Goal: Answer question/provide support

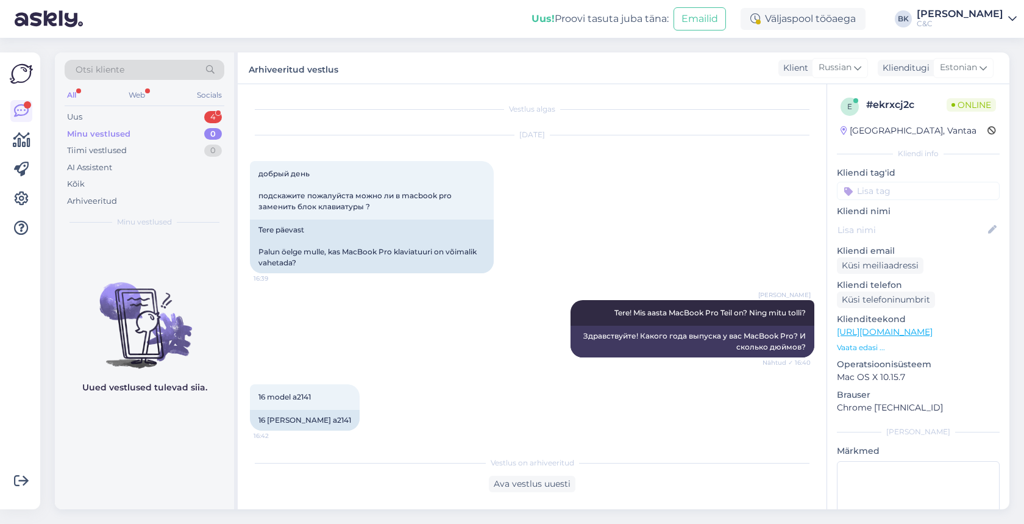
scroll to position [862, 0]
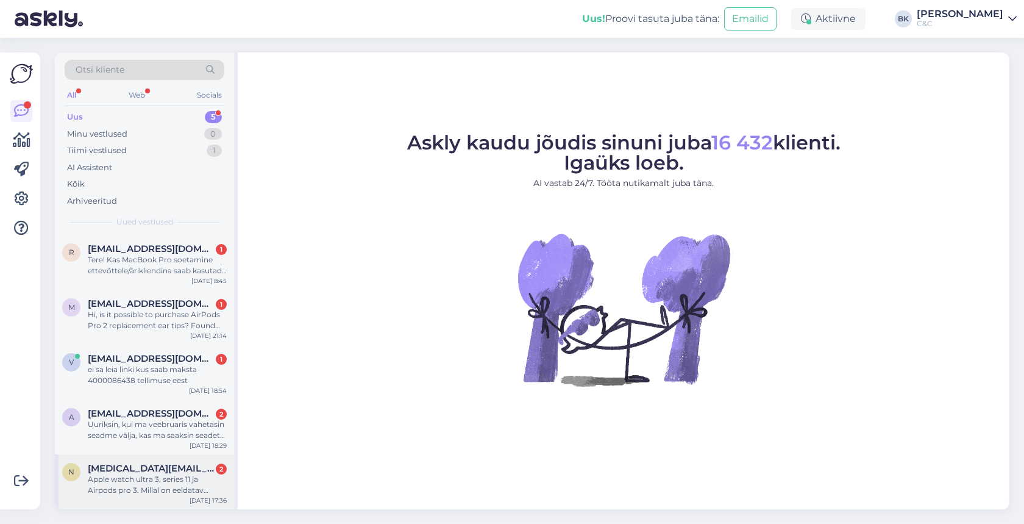
click at [138, 494] on div "N [MEDICAL_DATA][PERSON_NAME][EMAIL_ADDRESS][DOMAIN_NAME] 2 Apple watch ultra 3…" at bounding box center [144, 481] width 179 height 55
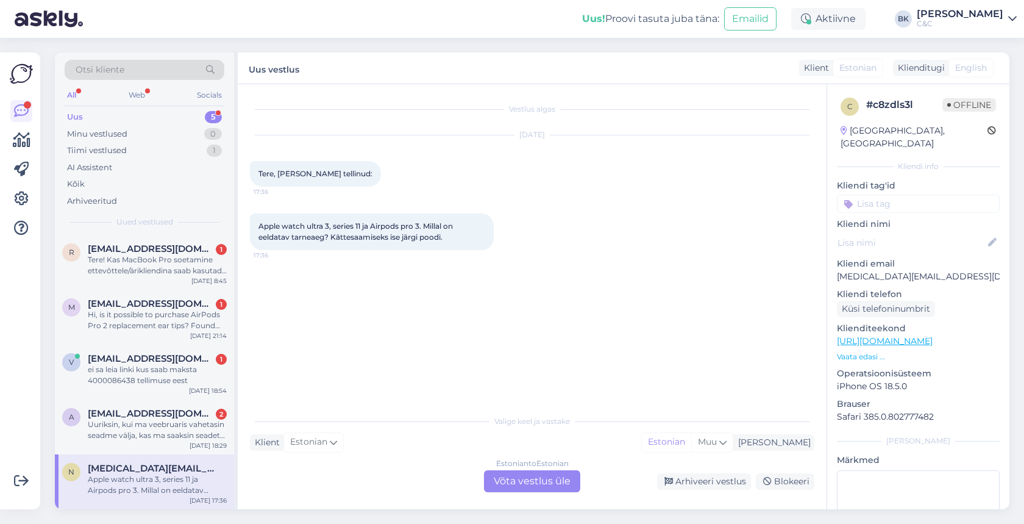
click at [506, 476] on div "Estonian to Estonian Võta vestlus üle" at bounding box center [532, 481] width 96 height 22
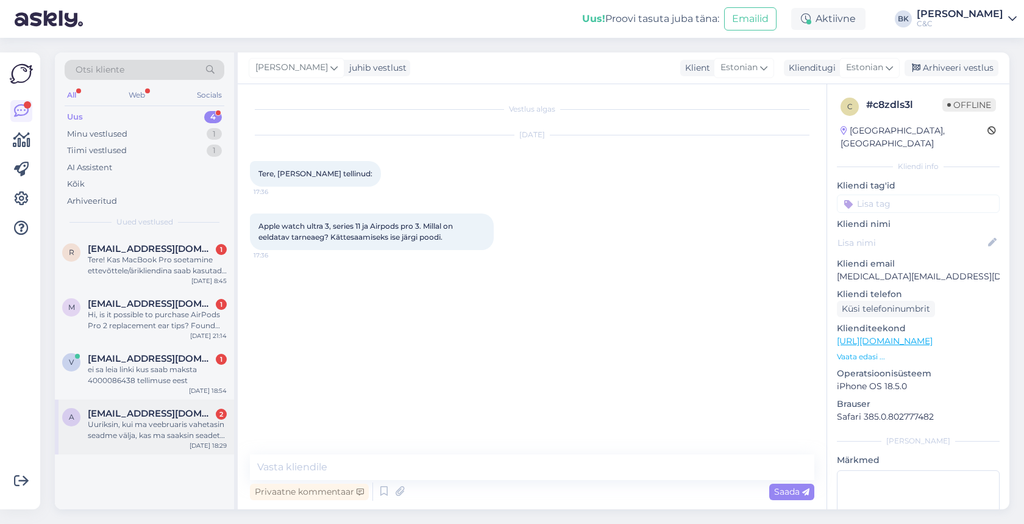
click at [189, 436] on div "Uuriksin, kui ma veebruaris vahetasin seadme välja, kas ma saaksin seadet praeg…" at bounding box center [157, 430] width 139 height 22
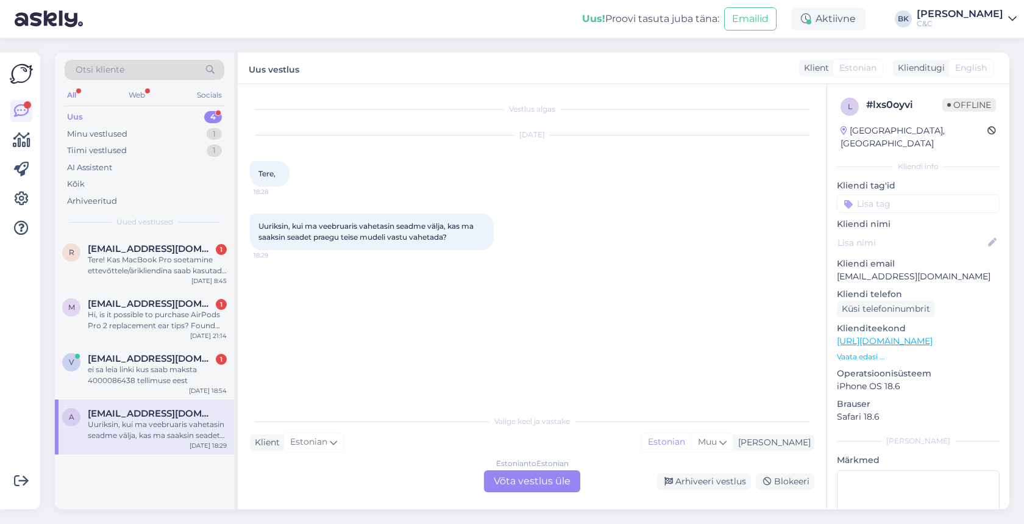
click at [513, 480] on div "Estonian to Estonian Võta vestlus üle" at bounding box center [532, 481] width 96 height 22
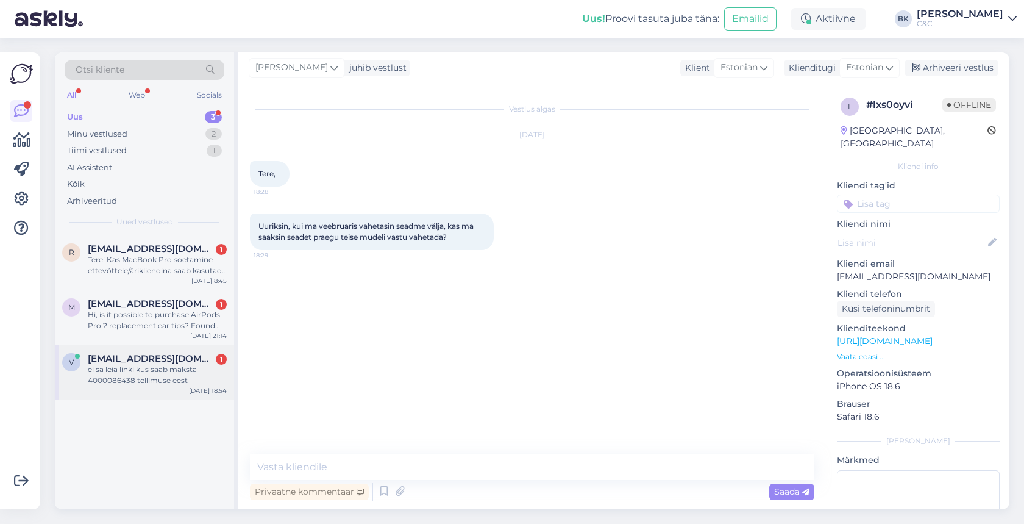
click at [189, 374] on div "ei sa leia linki kus saab maksta 4000086438 tellimuse eest" at bounding box center [157, 375] width 139 height 22
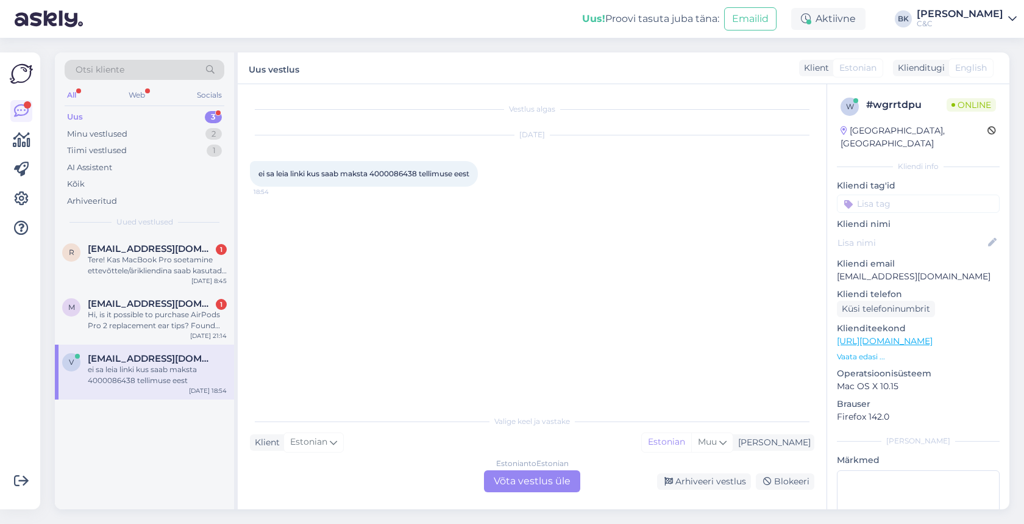
click at [549, 477] on div "Estonian to Estonian Võta vestlus üle" at bounding box center [532, 481] width 96 height 22
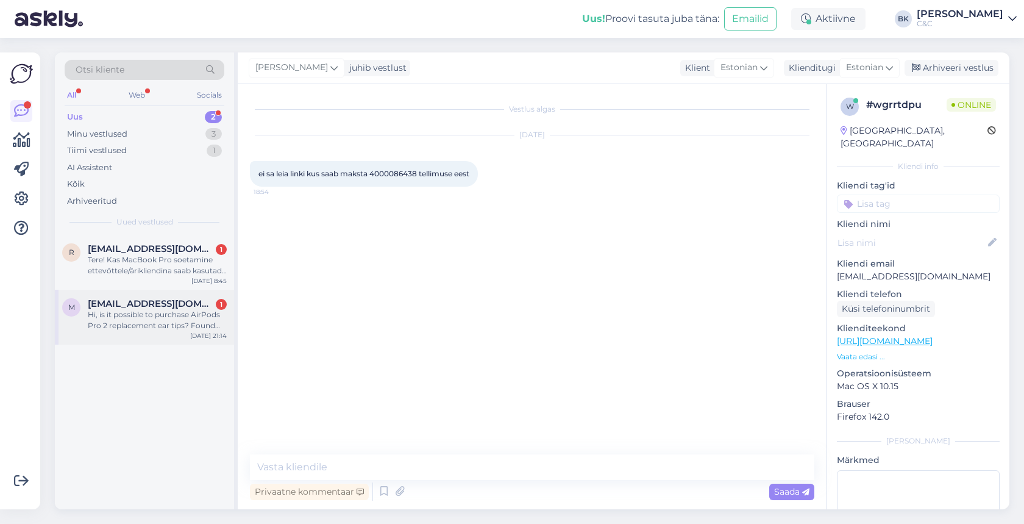
click at [193, 315] on div "Hi, is it possible to purchase AirPods Pro 2 replacement ear tips? Found the on…" at bounding box center [157, 320] width 139 height 22
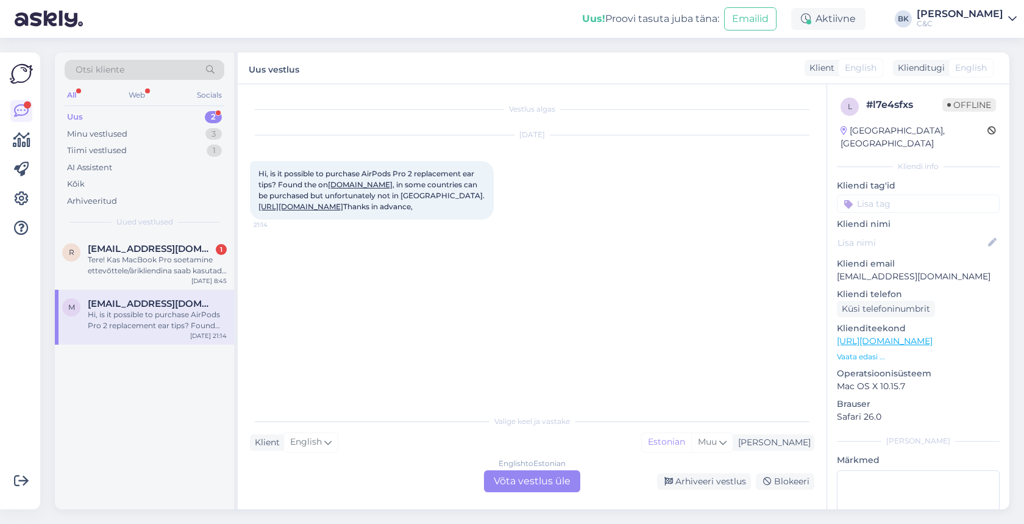
click at [521, 479] on div "English to Estonian Võta vestlus üle" at bounding box center [532, 481] width 96 height 22
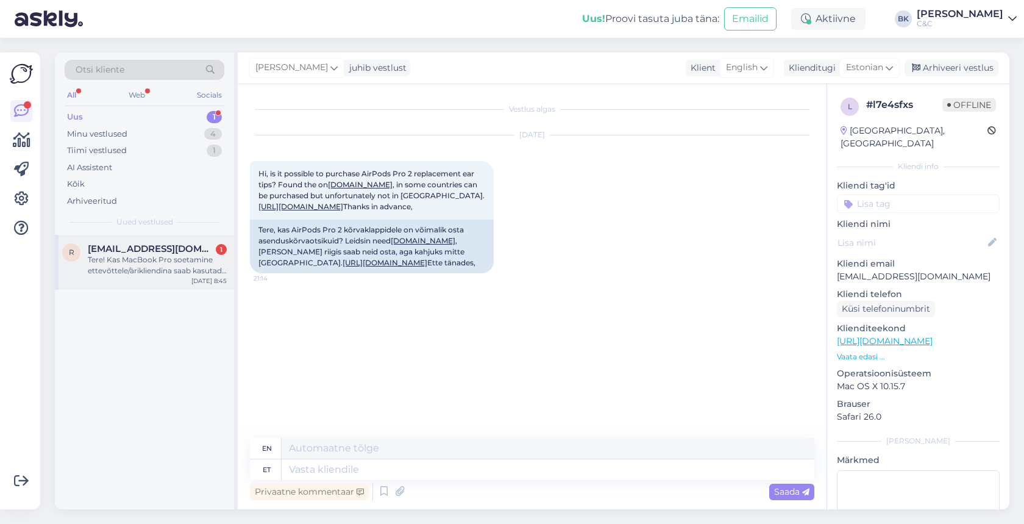
click at [165, 263] on div "Tere! Kas MacBook Pro soetamine ettevõttele/ärikliendina saab kasutada ka EDU s…" at bounding box center [157, 265] width 139 height 22
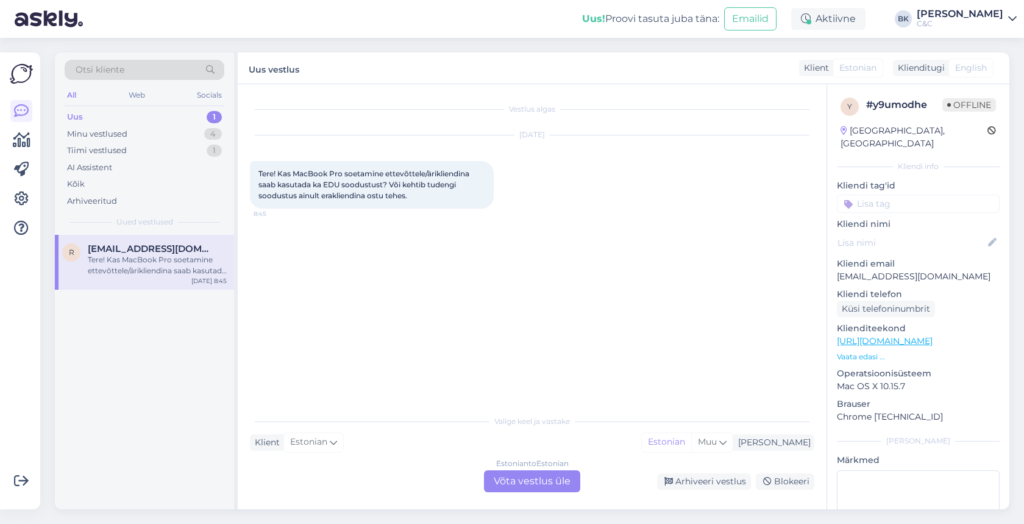
click at [522, 484] on div "Estonian to Estonian Võta vestlus üle" at bounding box center [532, 481] width 96 height 22
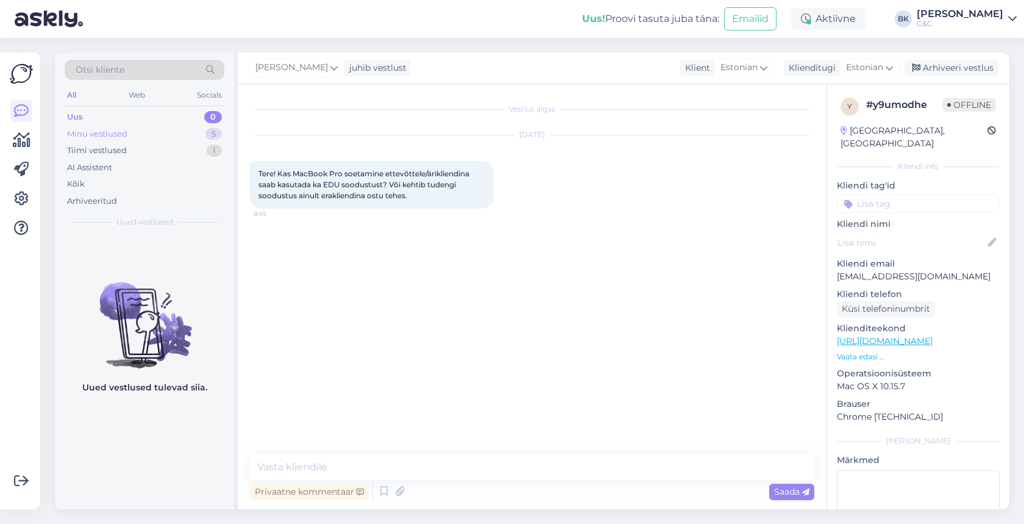
click at [190, 136] on div "Minu vestlused 5" at bounding box center [145, 134] width 160 height 17
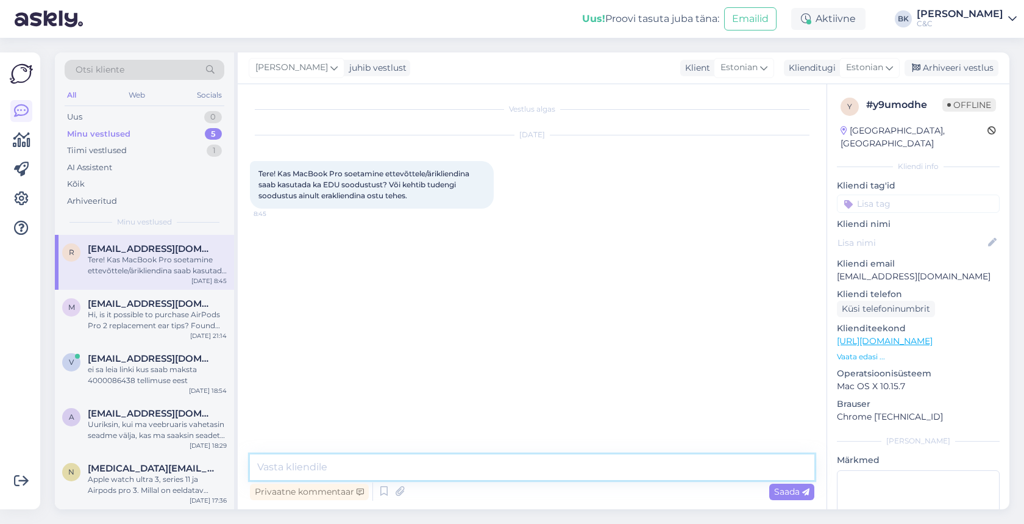
click at [333, 468] on textarea at bounding box center [532, 467] width 565 height 26
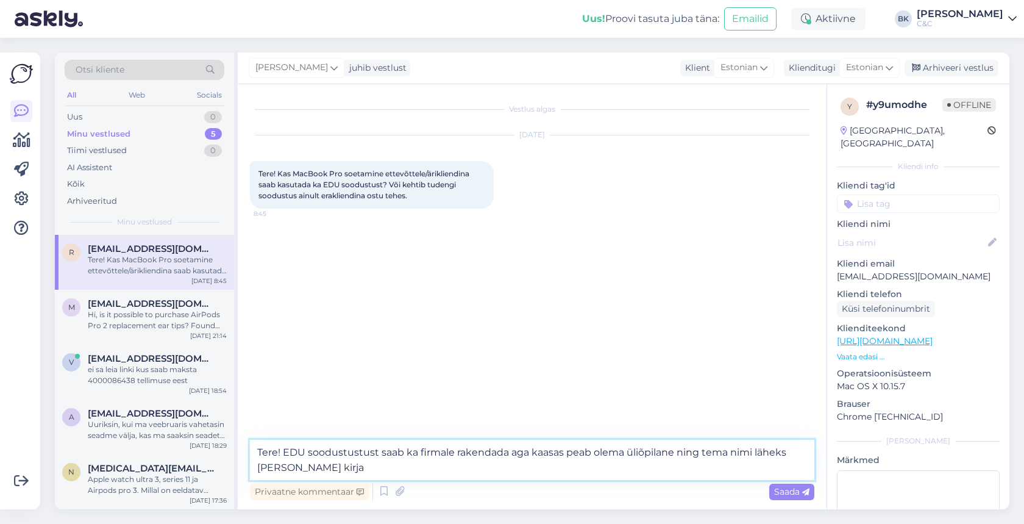
type textarea "Tere! EDU soodustustust saab ka firmale rakendada aga kaasas peab olema üliõpil…"
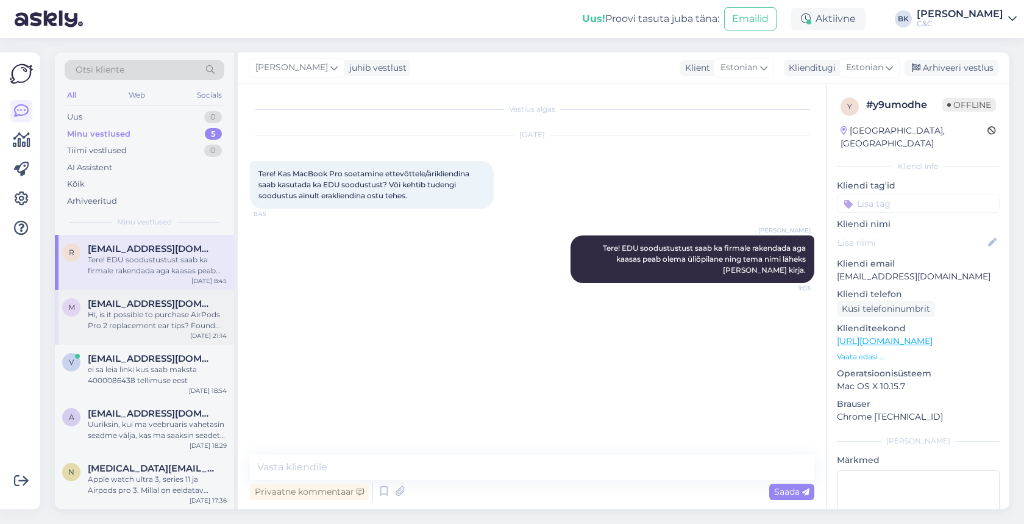
click at [175, 309] on div "Hi, is it possible to purchase AirPods Pro 2 replacement ear tips? Found the on…" at bounding box center [157, 320] width 139 height 22
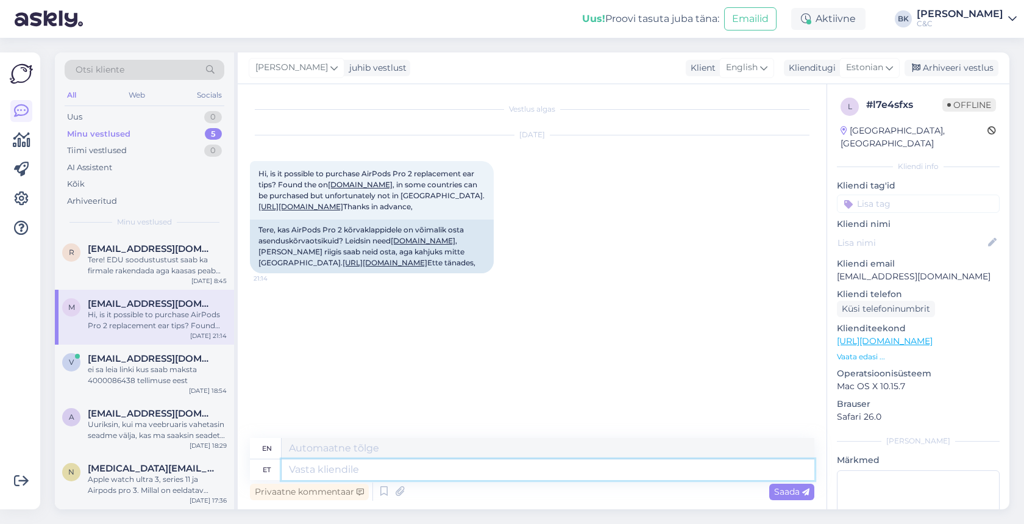
click at [309, 473] on textarea at bounding box center [548, 469] width 533 height 21
type textarea "Tere!"
type textarea "Hello!"
type textarea "Tere! Jah, m"
type textarea "Hello! Yes,"
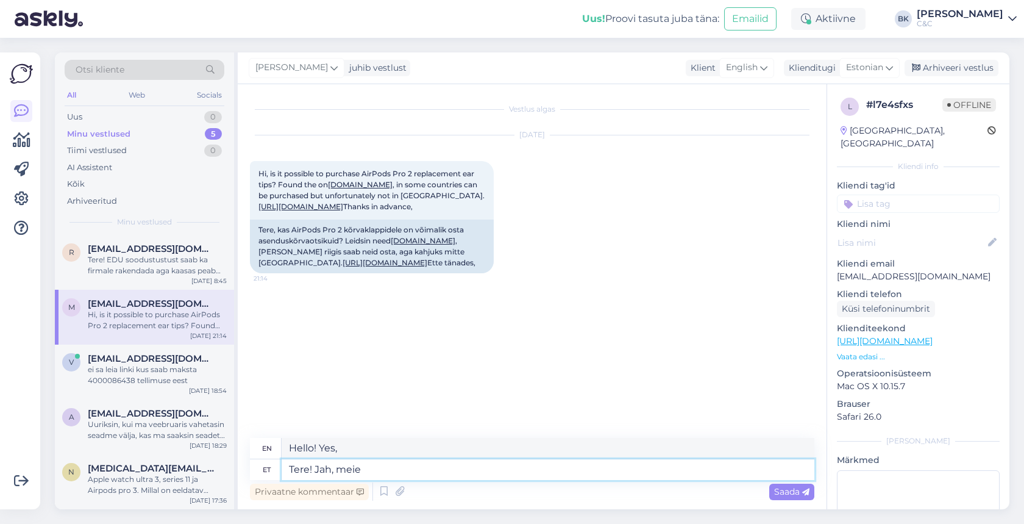
type textarea "Tere! Jah, meie p"
type textarea "Hello! Yes, we are"
type textarea "Tere! Jah, meie poodidest o"
type textarea "Hello! Yes, from our stores"
type textarea "Tere! Jah, meie poodidest on võ"
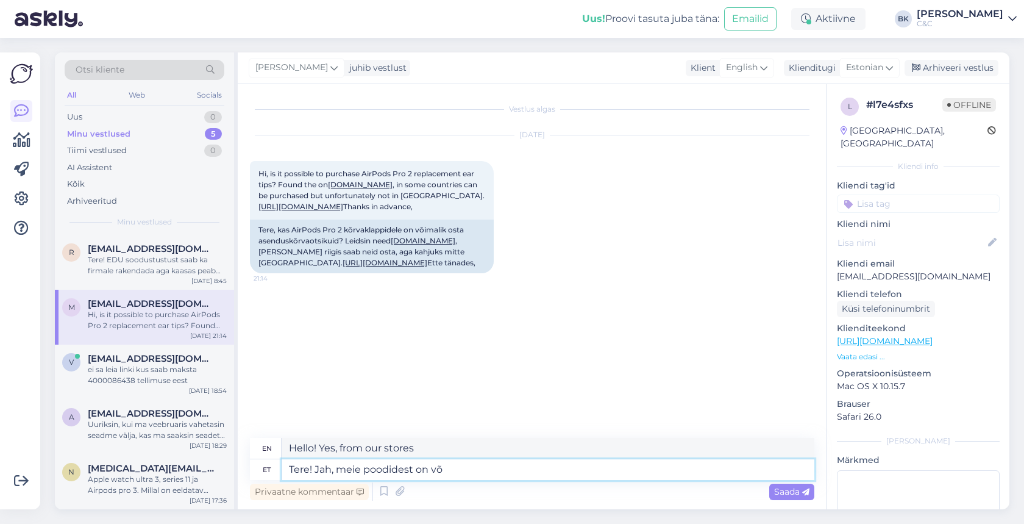
type textarea "Hello! Yes, our stores have"
type textarea "Tere! Jah, meie poodidest on võimalik o"
type textarea "Hello! Yes, it is possible from our stores"
type textarea "Tere! Jah, meie poodidest on võimalik osta"
type textarea "Hello! Yes, you can buy from our stores."
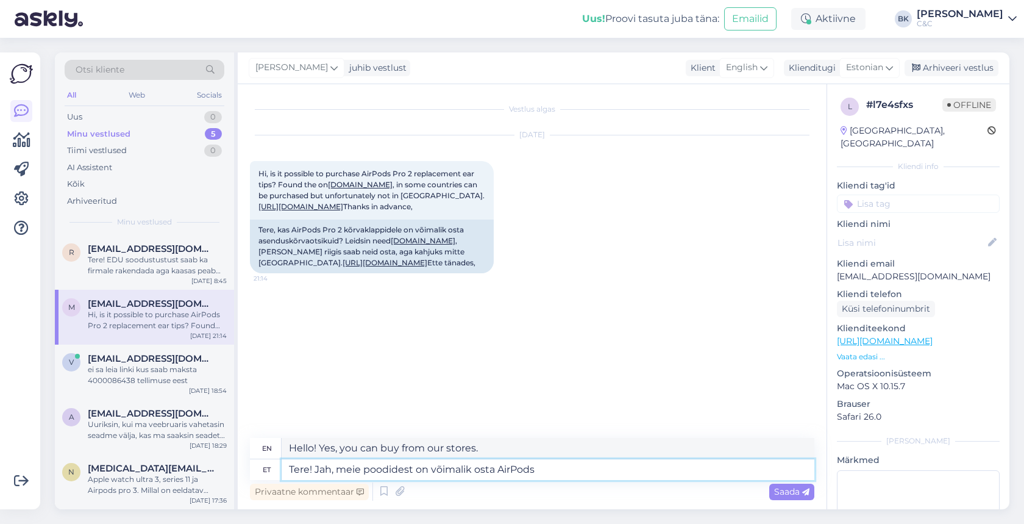
type textarea "Tere! Jah, meie poodidest on võimalik osta AirPods"
type textarea "Hello! Yes, you can buy AirPods in our stores."
type textarea "Tere! Jah, meie poodidest on võimalik osta AirPods A"
type textarea "Hello! Yes, you can buy AirPods A in our stores."
type textarea "Tere! Jah, meie poodidest on võimalik osta AirPods"
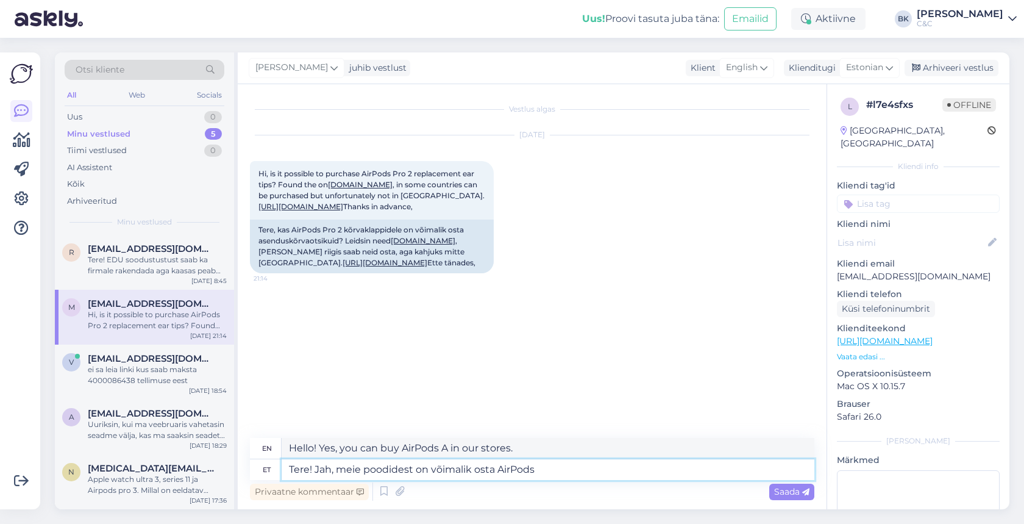
type textarea "Hello! Yes, you can buy AirPods in our stores."
type textarea "Tere! Jah, meie poodidest on võimalik osta AirPods Ear t"
type textarea "Hello! Yes, you can buy AirPods Ear in our stores."
type textarea "Tere! Jah, meie poodidest on võimalik osta AirPods Ear tipse"
type textarea "Hello! Yes, you can buy AirPods Ear tips in our stores."
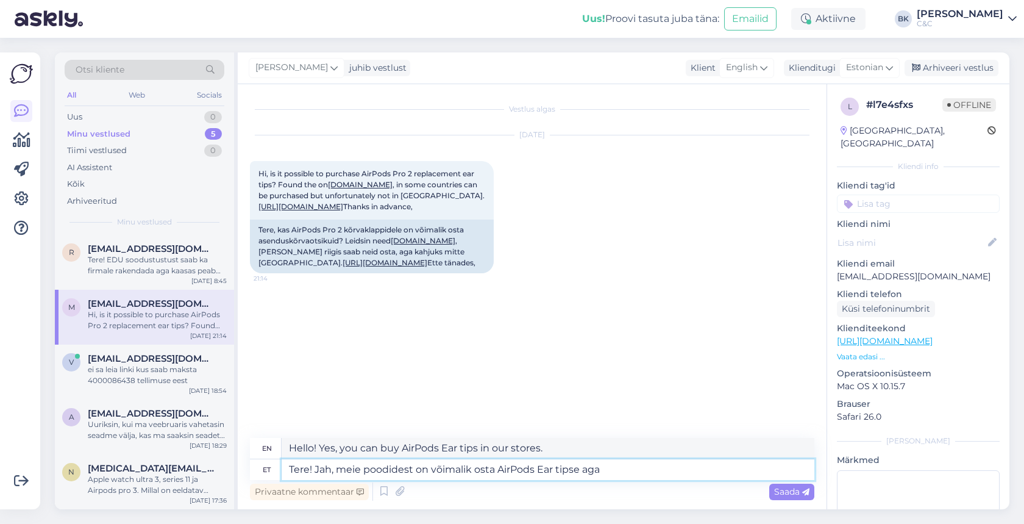
type textarea "Tere! Jah, meie poodidest on võimalik osta AirPods Ear tipse aga"
type textarea "Hello! Yes, you can buy AirPods Ear tips in our stores, but"
type textarea "Tere! Jah, meie poodidest on võimalik osta AirPods Ear tipse aga mitte l"
type textarea "Hello! Yes, it is possible to buy AirPods Ear tips in our stores, but not"
type textarea "Tere! Jah, meie poodidest on võimalik osta AirPods Ear tipse aga mitte läbi vee"
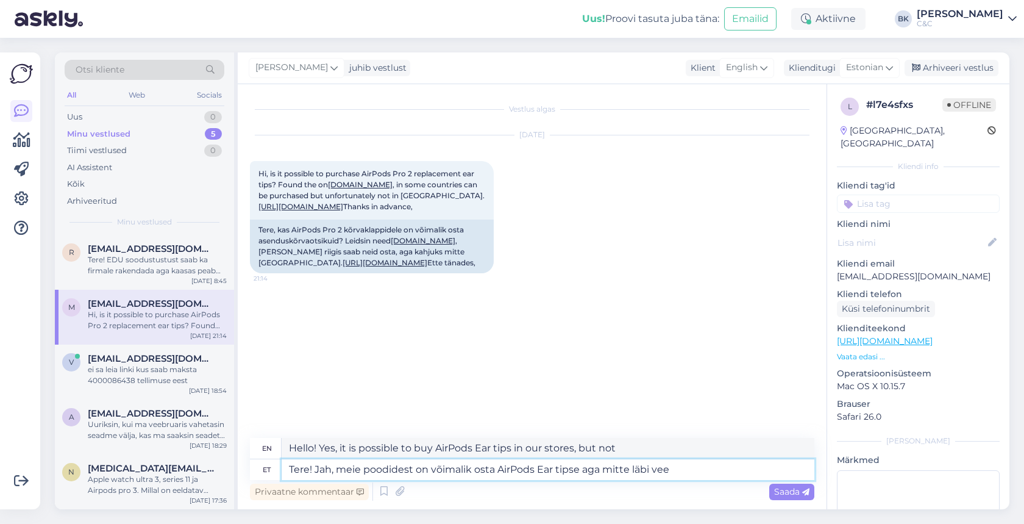
type textarea "Hello! Yes, you can buy AirPods Ear tips in our stores, but not through"
type textarea "Tere! Jah, meie poodidest on võimalik osta AirPods Ear tipse aga mitte läbi vee…"
type textarea "Hello! Yes, you can buy AirPods Ear Tips in our stores, but not through the onl…"
type textarea "Tere! Jah, meie poodidest on võimalik osta AirPods Ear tipse aga mitte läbi vee…"
type textarea "Hello! Yes, you can buy AirPods Ear tips in our stores, but not through the onl…"
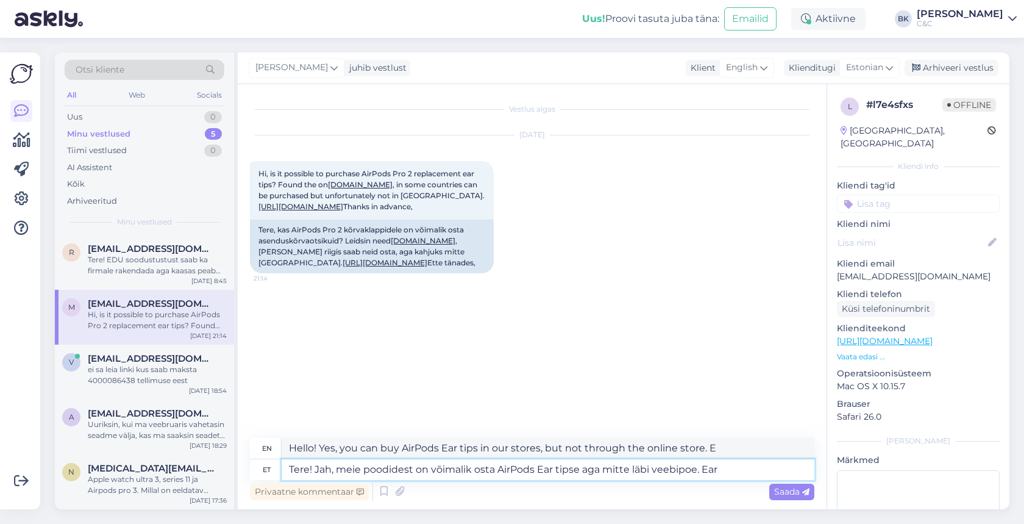
type textarea "Tere! Jah, meie poodidest on võimalik osta AirPods Ear tipse aga mitte läbi vee…"
type textarea "Hello! Yes, you can buy AirPods Ear tips in our stores, but not through the onl…"
type textarea "Tere! Jah, meie poodidest on võimalik osta AirPods Ear tipse aga mitte läbi vee…"
type textarea "Hello! Yes, you can buy AirPods Ear tips in our stores, but not through the onl…"
type textarea "Tere! Jah, meie poodidest on võimalik osta AirPods Ear tipse aga mitte läbi vee…"
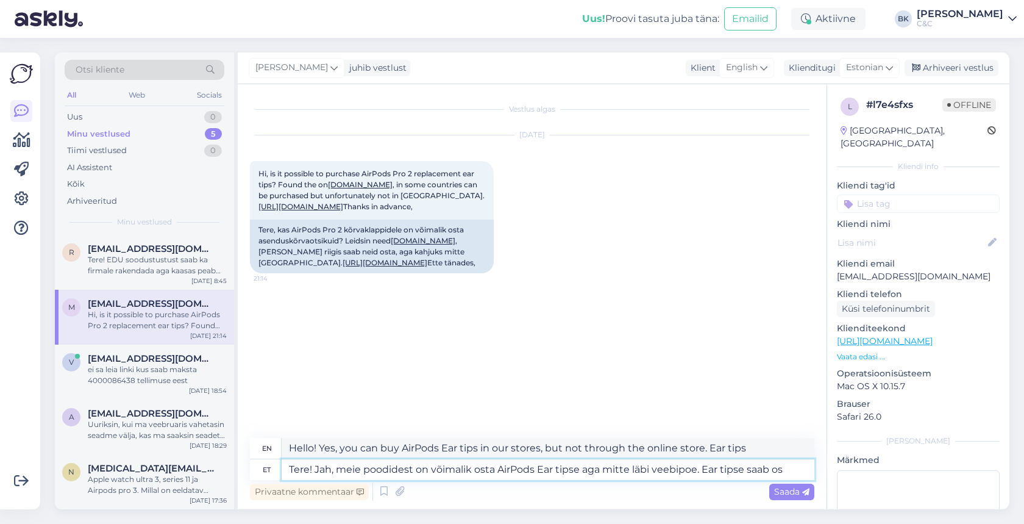
type textarea "Hello! Yes, you can buy AirPods Ear tips in our stores, but not through the onl…"
type textarea "Tere! Jah, meie poodidest on võimalik osta AirPods Ear tipse aga mitte läbi vee…"
type textarea "Hello! Yes, you can buy AirPods Ear tips in our stores, but not through the onl…"
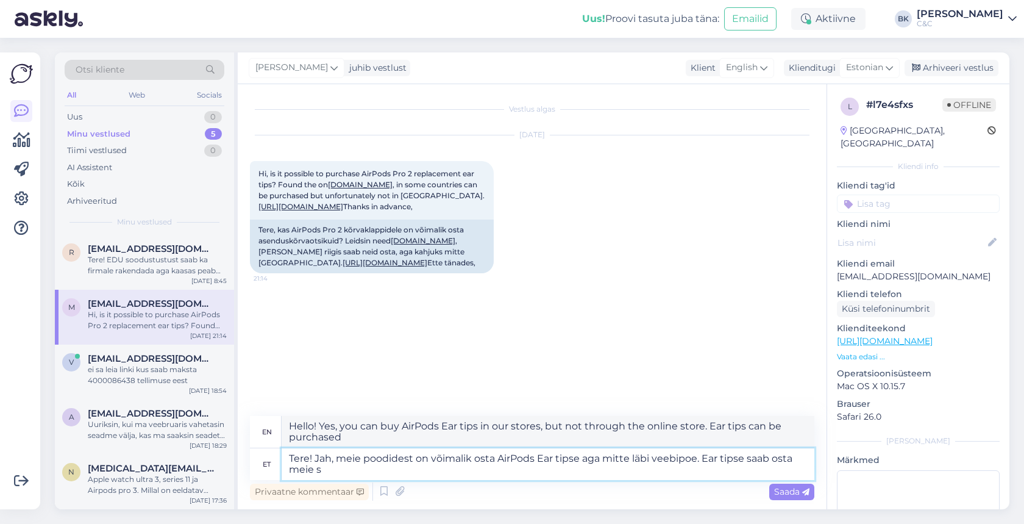
type textarea "Tere! Jah, meie poodidest on võimalik osta AirPods Ear tipse aga mitte läbi vee…"
type textarea "Hello! Yes, you can buy AirPods Ear tips in our stores but not through our onli…"
type textarea "Tere! Jah, meie poodidest on võimalik osta AirPods Ear tipse aga mitte läbi vee…"
type textarea "Hello! Yes, you can buy AirPods Ear tips in our stores, but not through the onl…"
type textarea "Tere! Jah, meie poodidest on võimalik osta AirPods Ear tipse aga mitte läbi vee…"
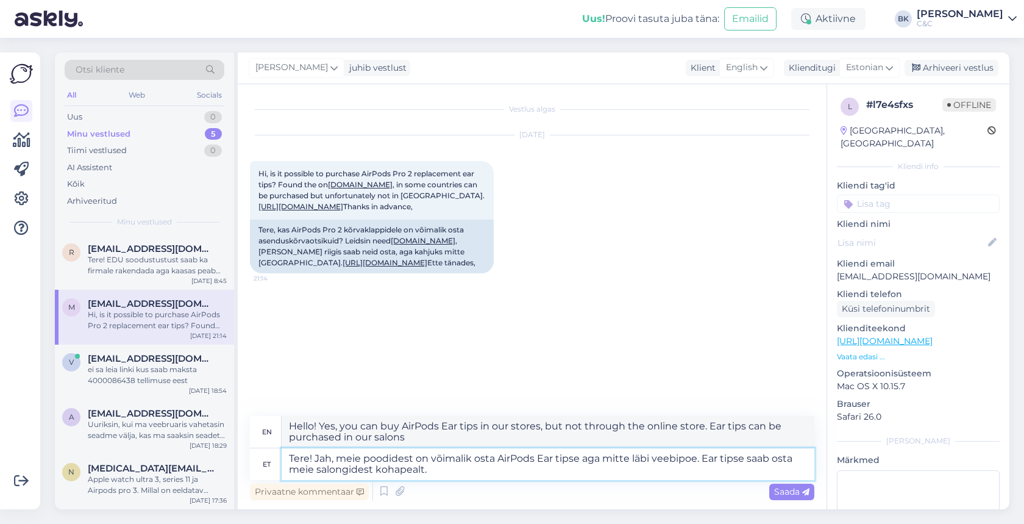
type textarea "Hello! Yes, you can buy AirPods Ear Tips in our stores, but not through the onl…"
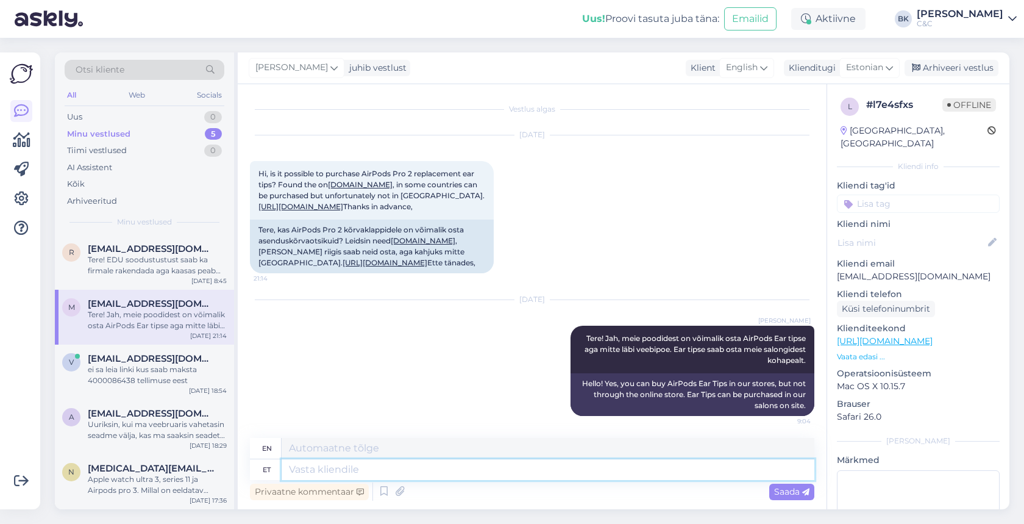
scroll to position [68, 0]
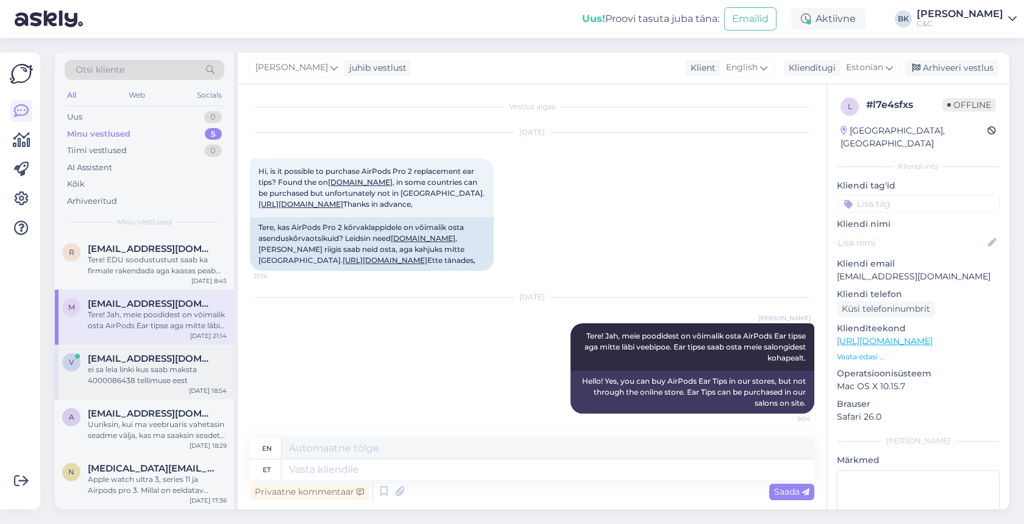
click at [162, 369] on div "ei sa leia linki kus saab maksta 4000086438 tellimuse eest" at bounding box center [157, 375] width 139 height 22
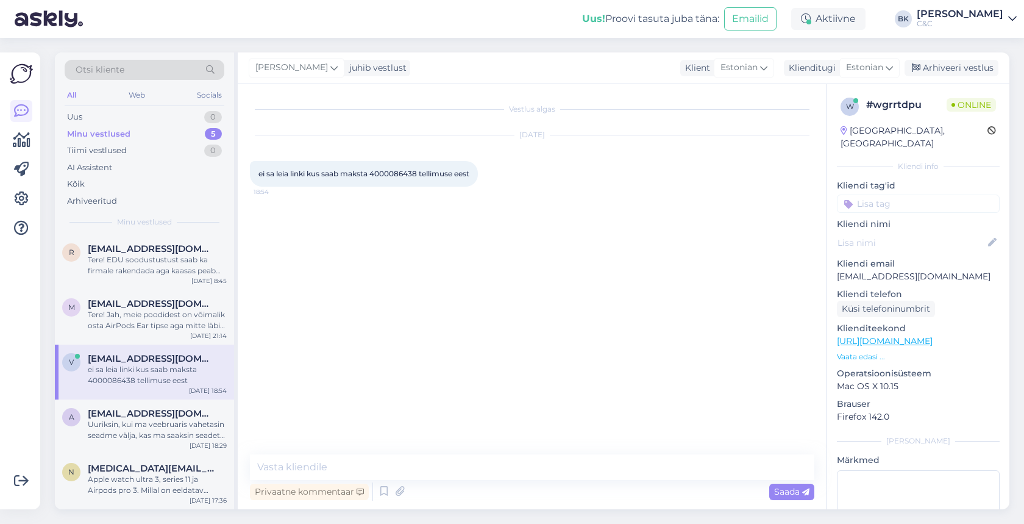
click at [398, 174] on span "ei sa leia linki kus saab maksta 4000086438 tellimuse eest" at bounding box center [364, 173] width 211 height 9
copy span "4000086438"
click at [154, 427] on div "Uuriksin, kui ma veebruaris vahetasin seadme välja, kas ma saaksin seadet praeg…" at bounding box center [157, 430] width 139 height 22
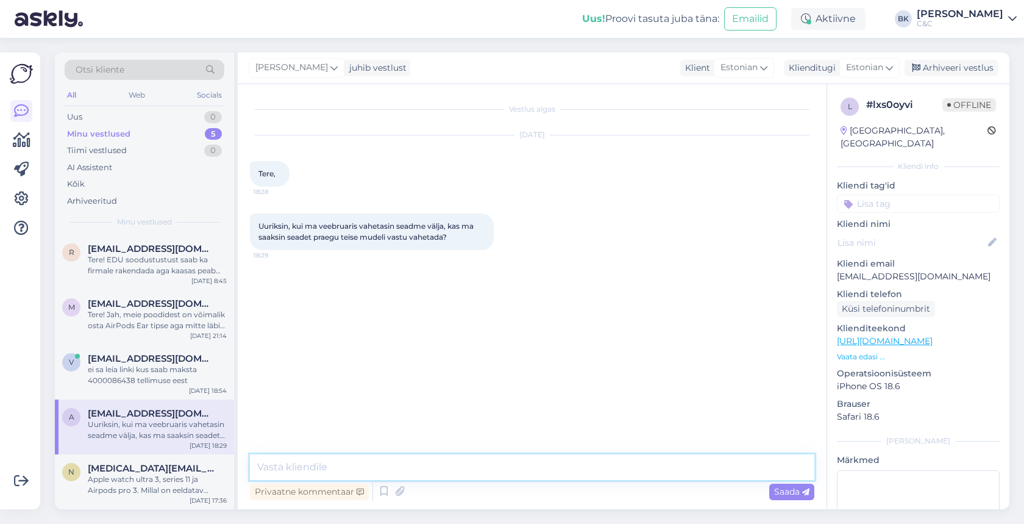
click at [332, 466] on textarea at bounding box center [532, 467] width 565 height 26
type textarea "Tere! Jah, ikka saab. Kui Te soovite [PERSON_NAME] seadet tagastada siis selle …"
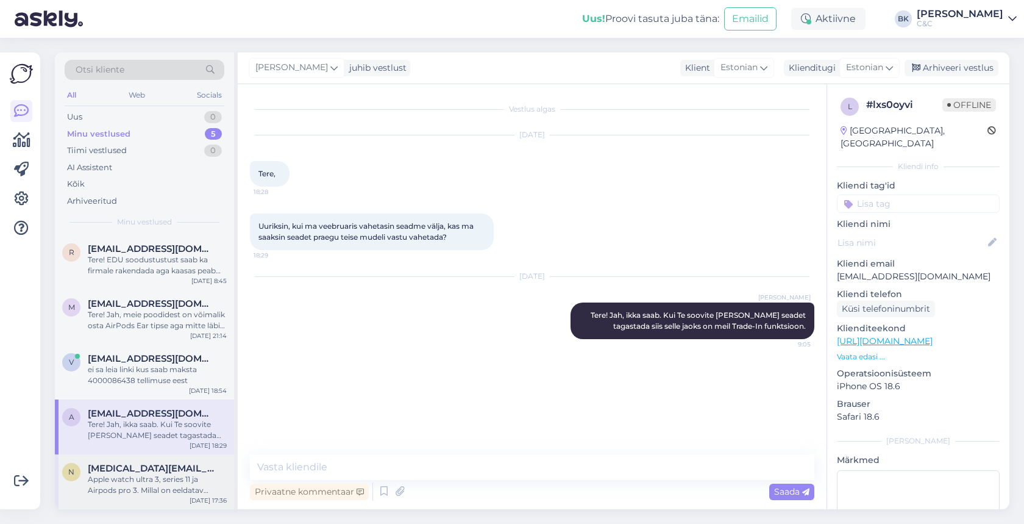
click at [135, 476] on div "Apple watch ultra 3, series 11 ja Airpods pro 3. Millal on eeldatav tarneaeg? K…" at bounding box center [157, 485] width 139 height 22
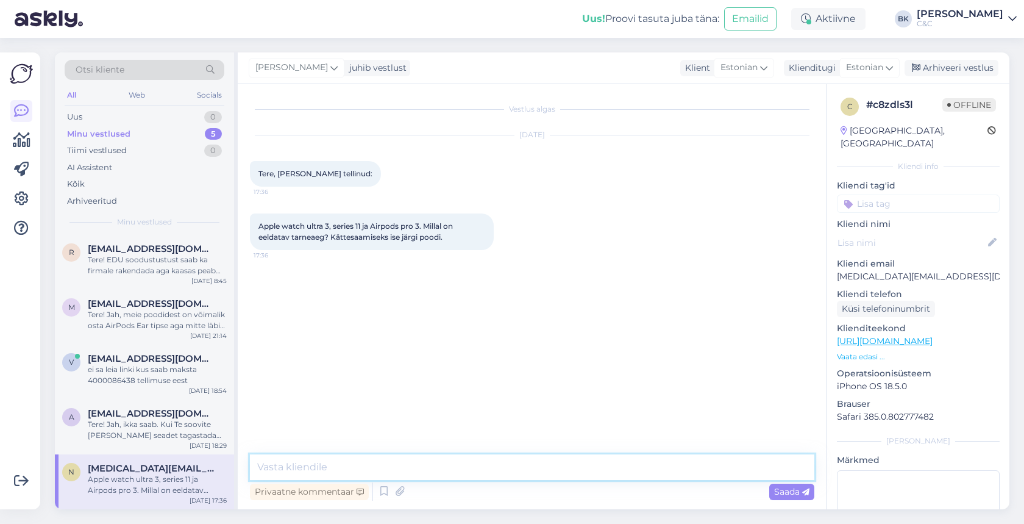
click at [326, 471] on textarea at bounding box center [532, 467] width 565 height 26
type textarea "T"
click at [383, 494] on icon at bounding box center [384, 491] width 15 height 18
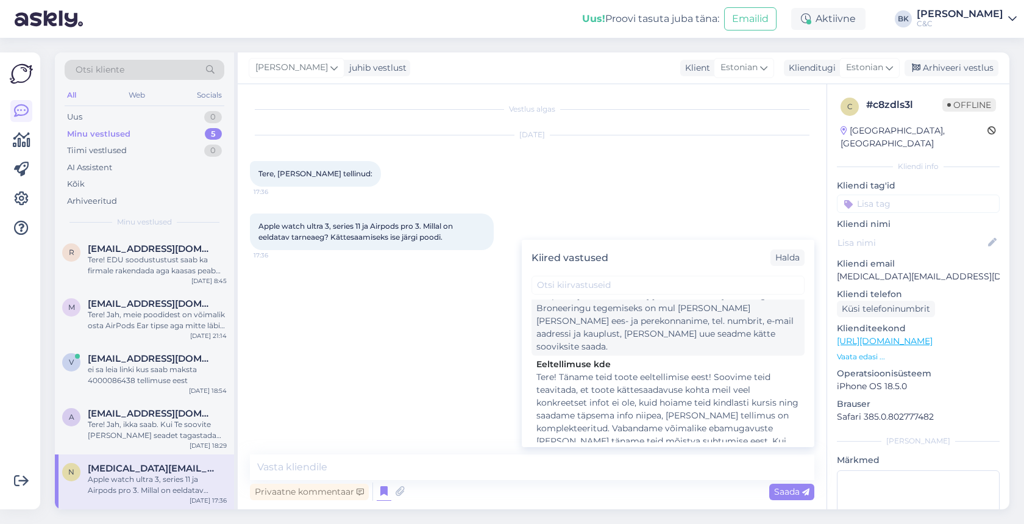
scroll to position [901, 0]
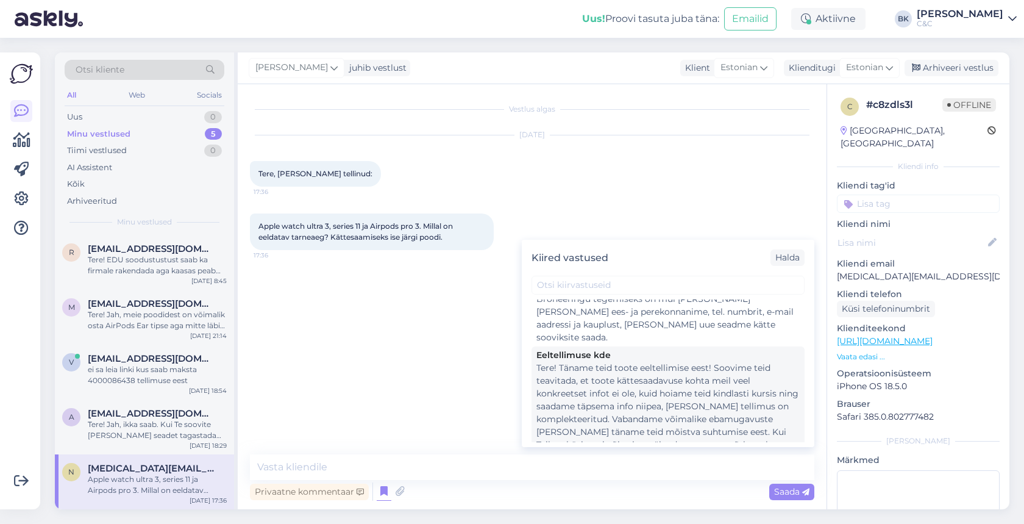
click at [702, 362] on div "Tere! Täname teid toote eeltellimise eest! Soovime teid teavitada, et toote kät…" at bounding box center [668, 413] width 263 height 102
type textarea "Tere! Täname teid toote eeltellimise eest! Soovime teid teavitada, et toote kät…"
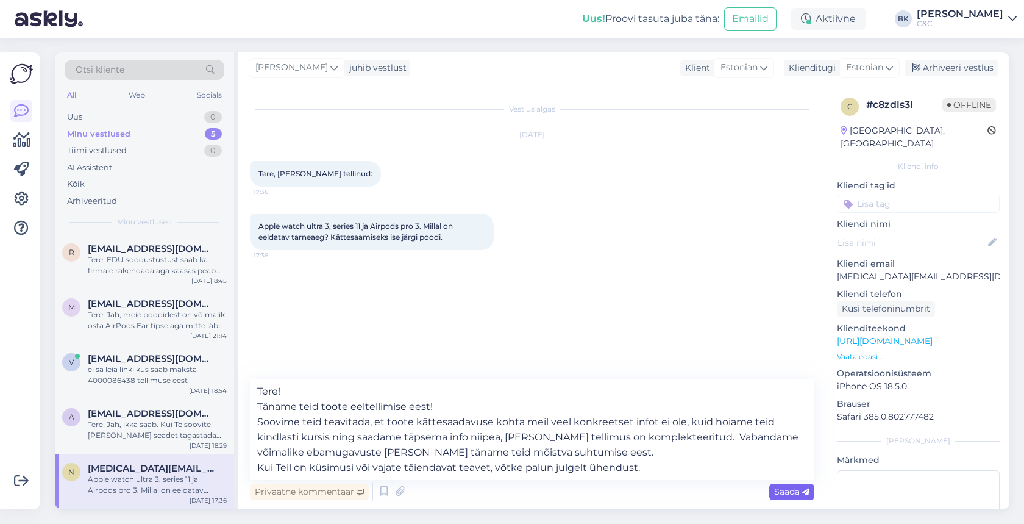
click at [784, 492] on span "Saada" at bounding box center [791, 491] width 35 height 11
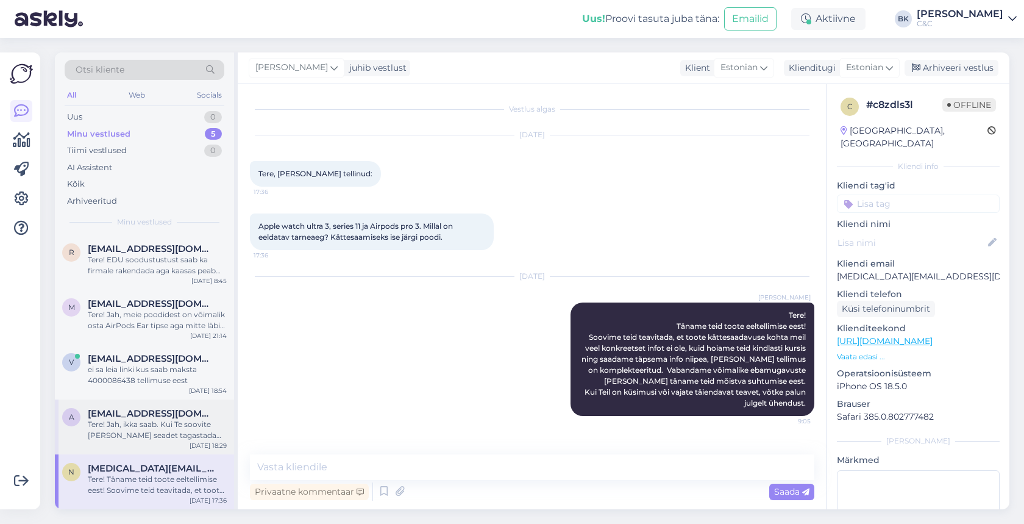
click at [185, 429] on div "Tere! Jah, ikka saab. Kui Te soovite [PERSON_NAME] seadet tagastada siis selle …" at bounding box center [157, 430] width 139 height 22
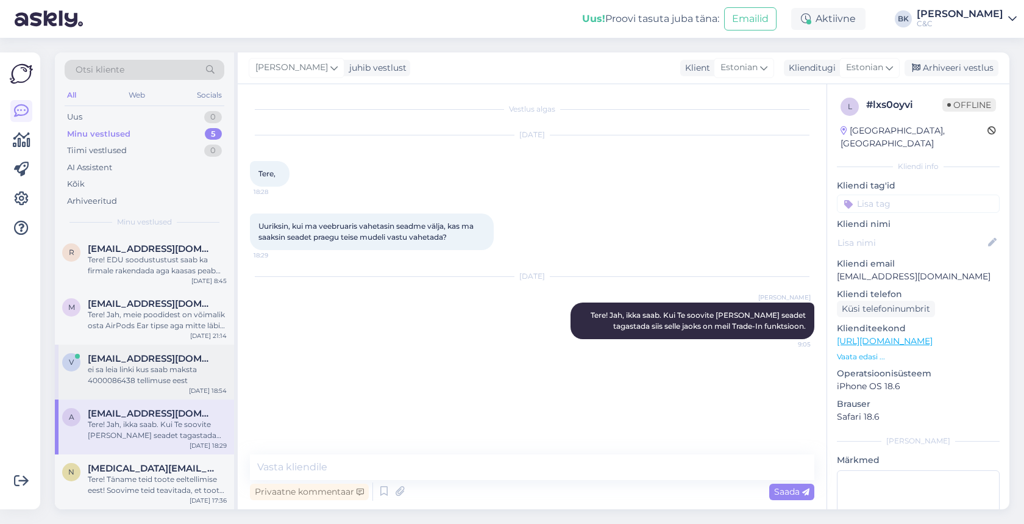
click at [184, 369] on div "ei sa leia linki kus saab maksta 4000086438 tellimuse eest" at bounding box center [157, 375] width 139 height 22
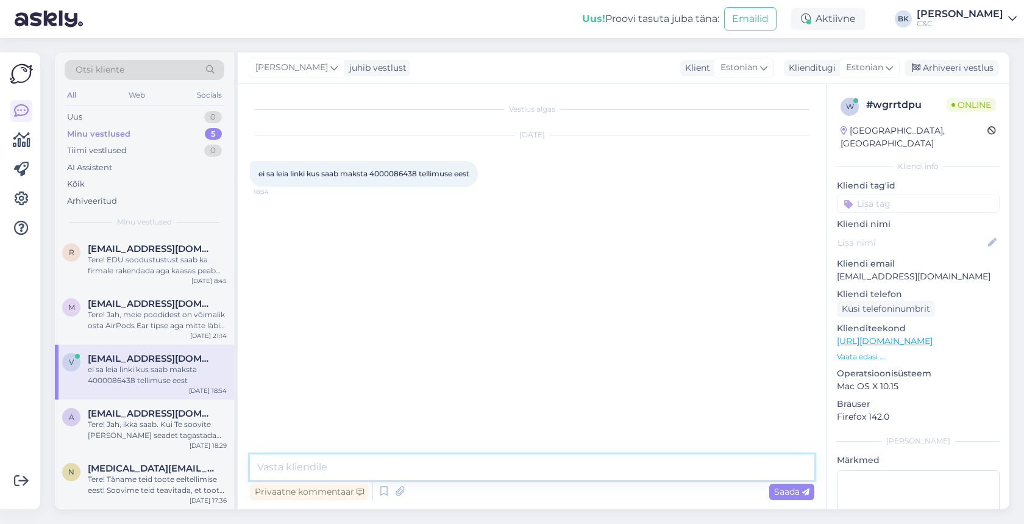
click at [354, 469] on textarea at bounding box center [532, 467] width 565 height 26
type textarea "Tere! Me ei leia sellist tellimust meie süsteemist. Kas Te saaksite saata telli…"
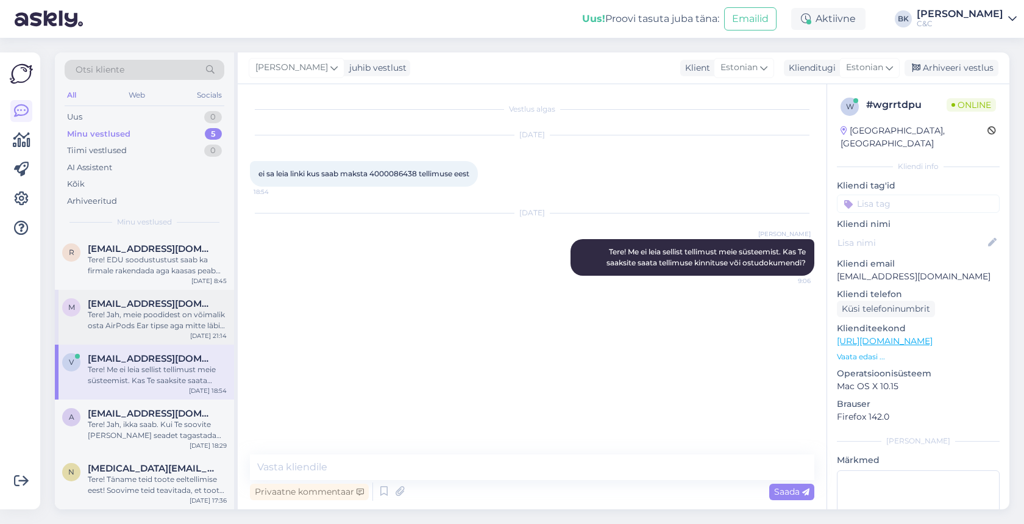
click at [119, 311] on div "Tere! Jah, meie poodidest on võimalik osta AirPods Ear tipse aga mitte läbi vee…" at bounding box center [157, 320] width 139 height 22
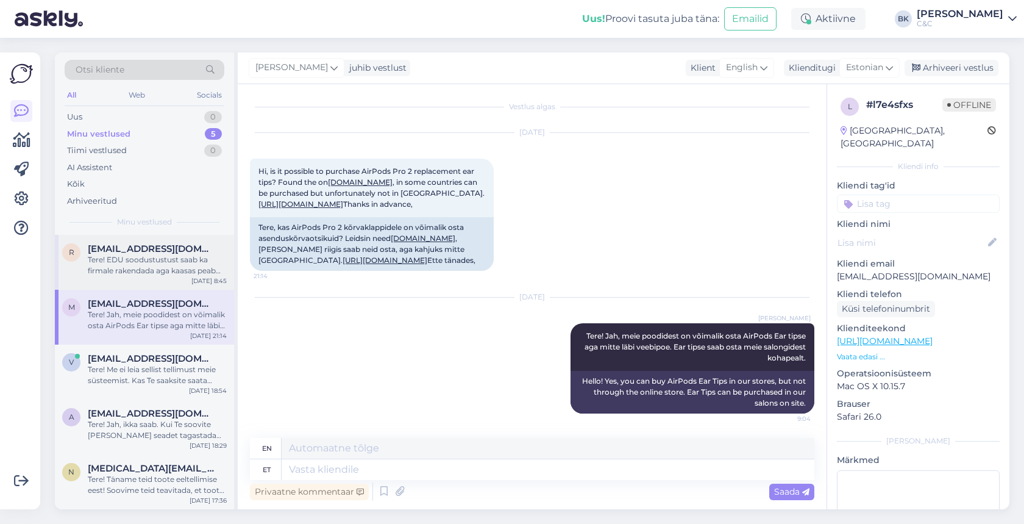
scroll to position [68, 0]
click at [179, 262] on div "Tere! EDU soodustustust saab ka firmale rakendada aga kaasas peab olema üliõpil…" at bounding box center [157, 265] width 139 height 22
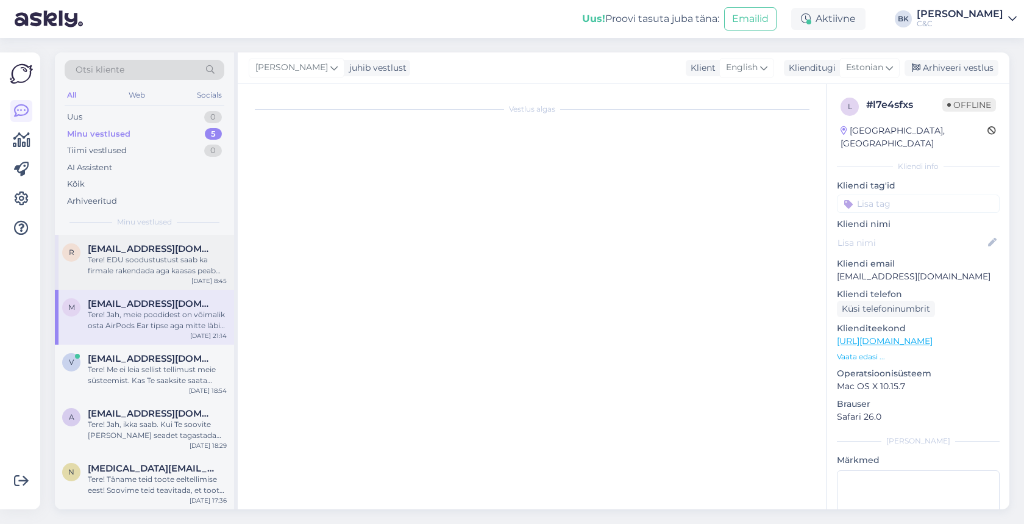
scroll to position [0, 0]
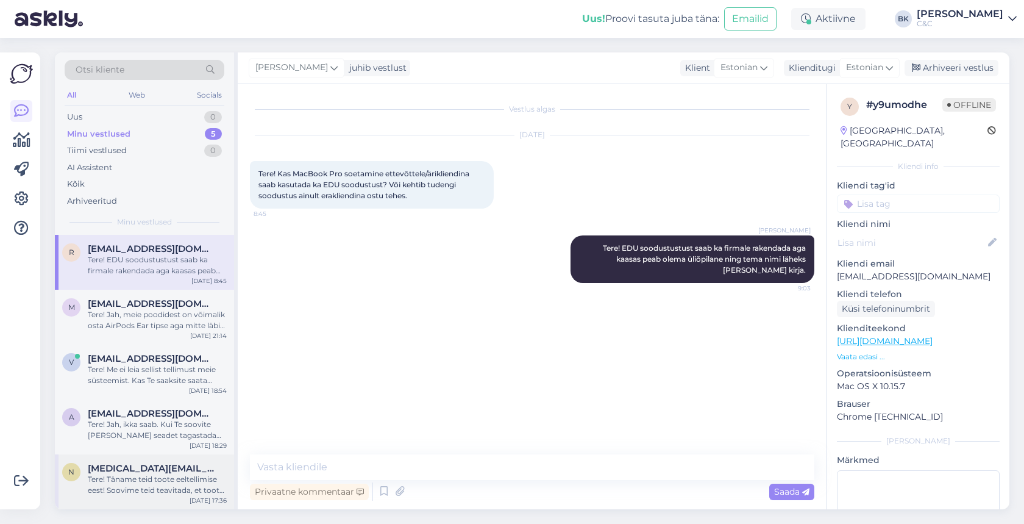
click at [115, 476] on div "Tere! Täname teid toote eeltellimise eest! Soovime teid teavitada, et toote kät…" at bounding box center [157, 485] width 139 height 22
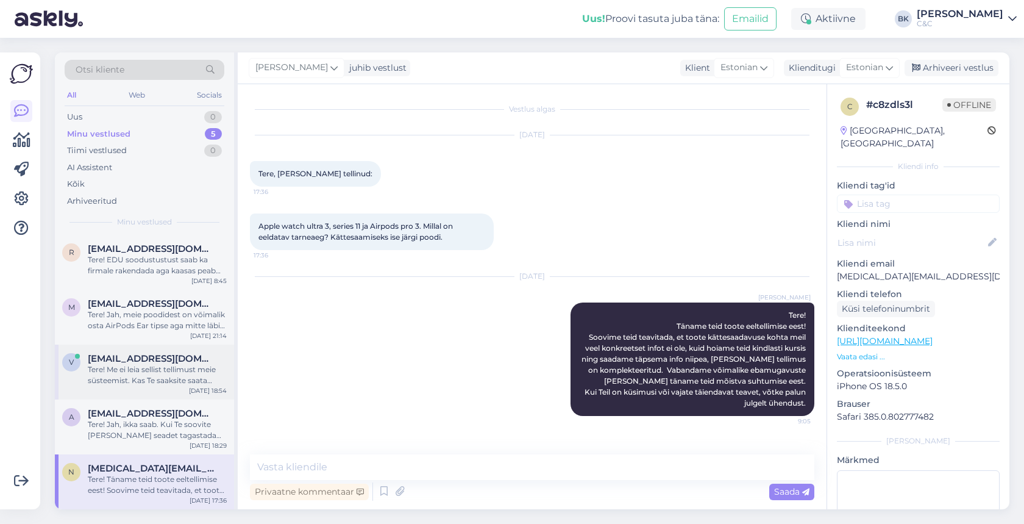
click at [163, 368] on div "Tere! Me ei leia sellist tellimust meie süsteemist. Kas Te saaksite saata telli…" at bounding box center [157, 375] width 139 height 22
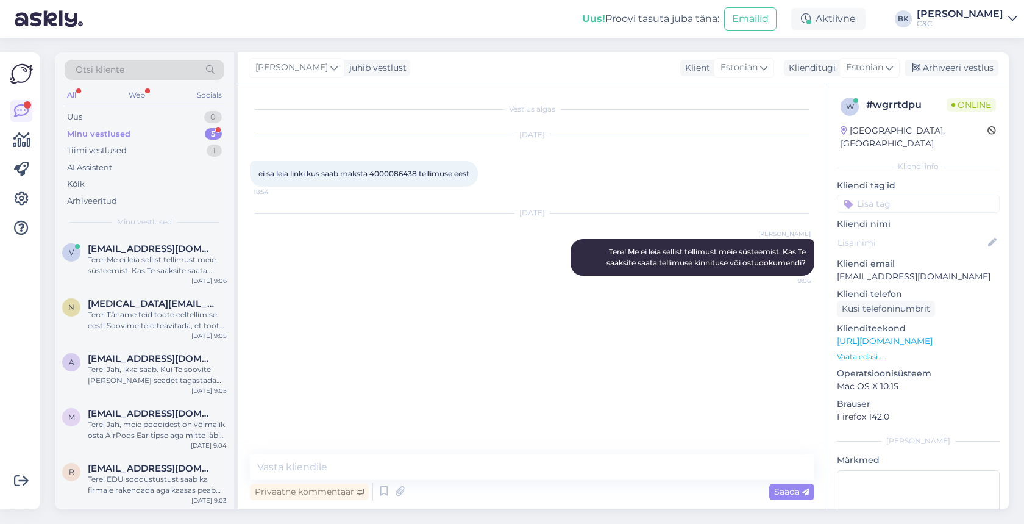
click at [161, 137] on div "Minu vestlused 5" at bounding box center [145, 134] width 160 height 17
click at [154, 266] on div "Tere! Me ei leia sellist tellimust meie süsteemist. Kas Te saaksite saata telli…" at bounding box center [157, 265] width 139 height 22
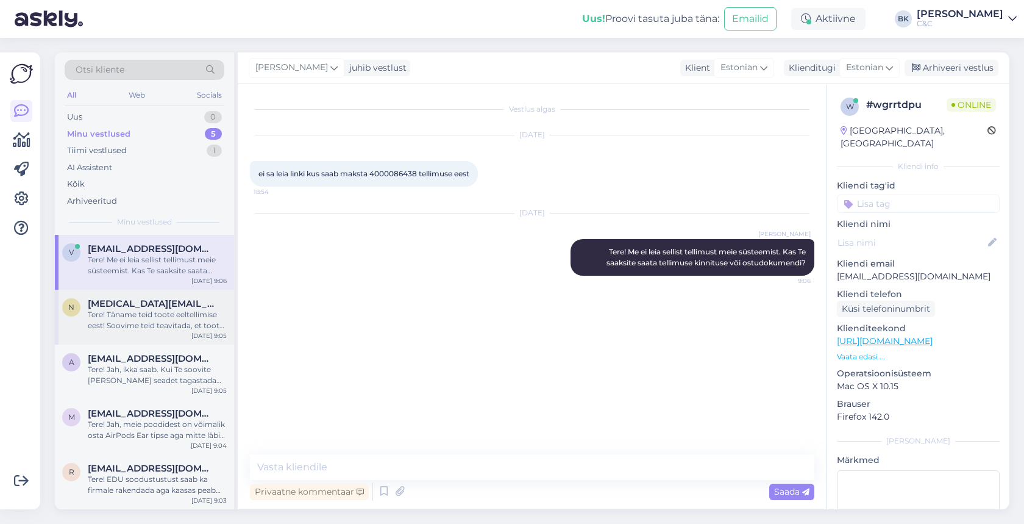
click at [157, 301] on span "[MEDICAL_DATA][EMAIL_ADDRESS][DOMAIN_NAME]" at bounding box center [151, 303] width 127 height 11
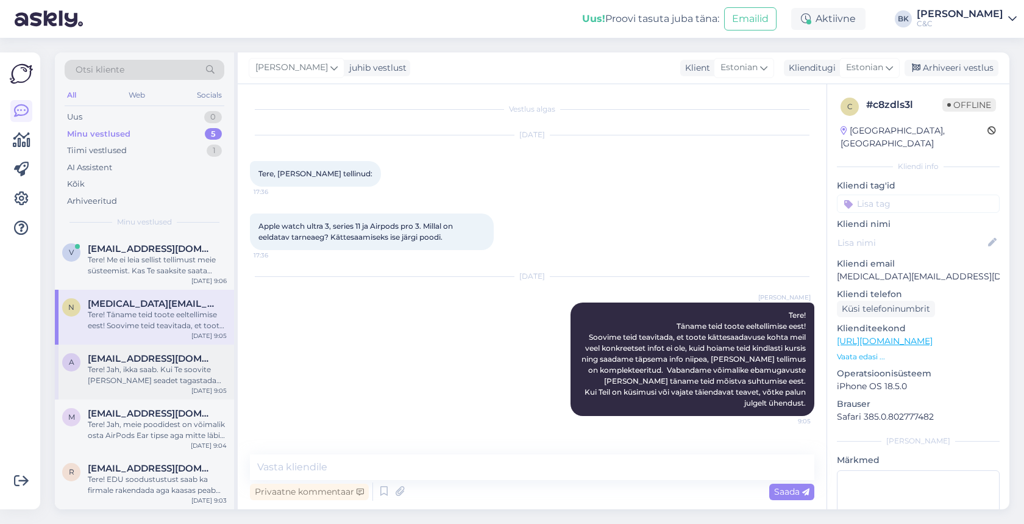
click at [157, 364] on div "Tere! Jah, ikka saab. Kui Te soovite [PERSON_NAME] seadet tagastada siis selle …" at bounding box center [157, 375] width 139 height 22
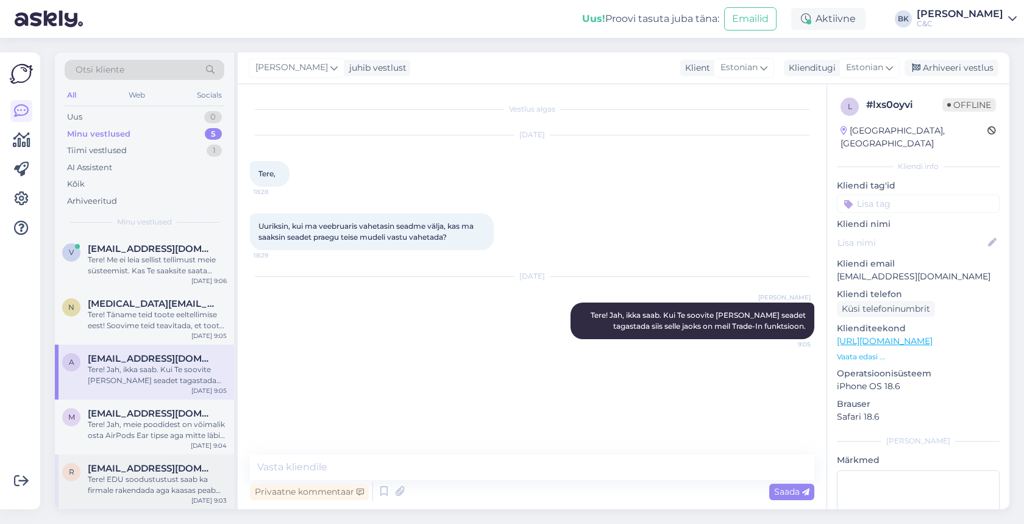
click at [146, 474] on div "Tere! EDU soodustustust saab ka firmale rakendada aga kaasas peab olema üliõpil…" at bounding box center [157, 485] width 139 height 22
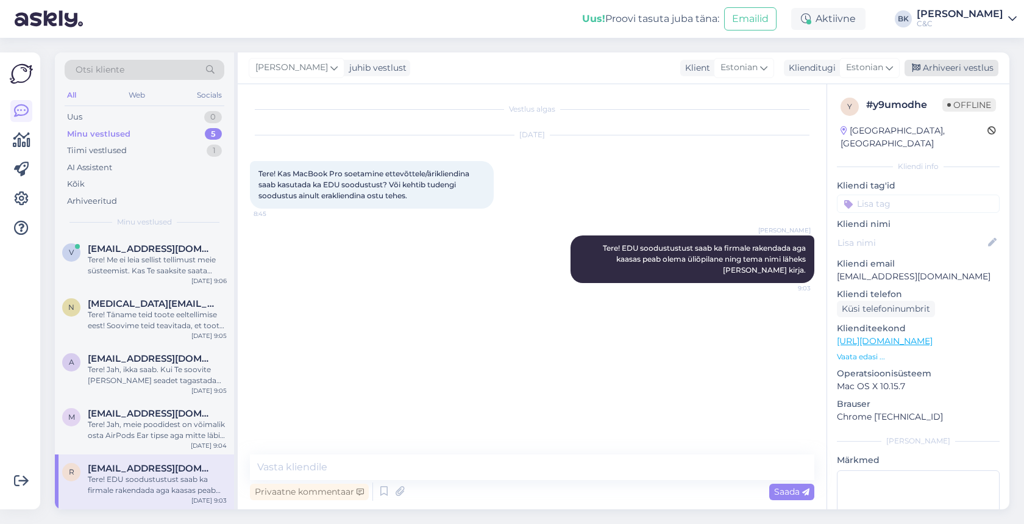
click at [928, 64] on div "Arhiveeri vestlus" at bounding box center [952, 68] width 94 height 16
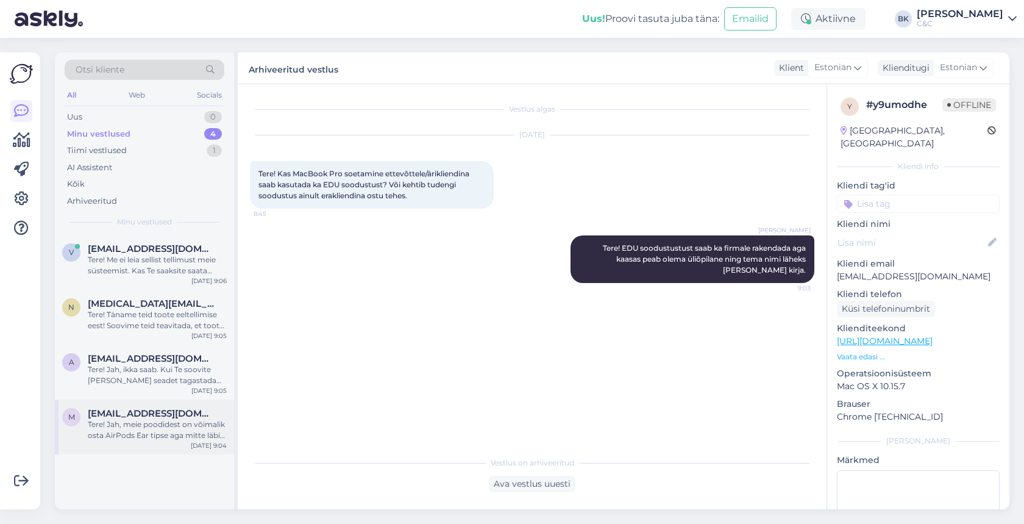
click at [189, 419] on div "Tere! Jah, meie poodidest on võimalik osta AirPods Ear tipse aga mitte läbi vee…" at bounding box center [157, 430] width 139 height 22
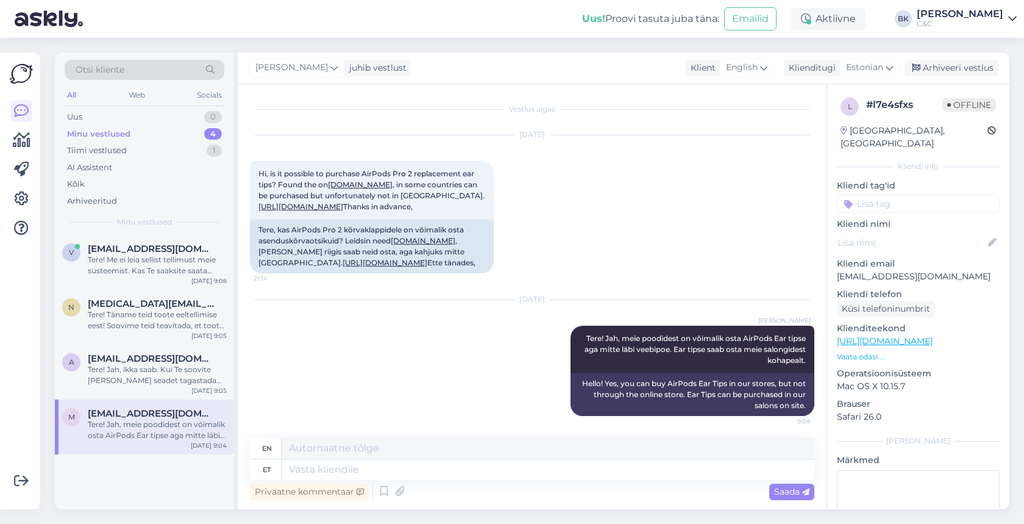
scroll to position [68, 0]
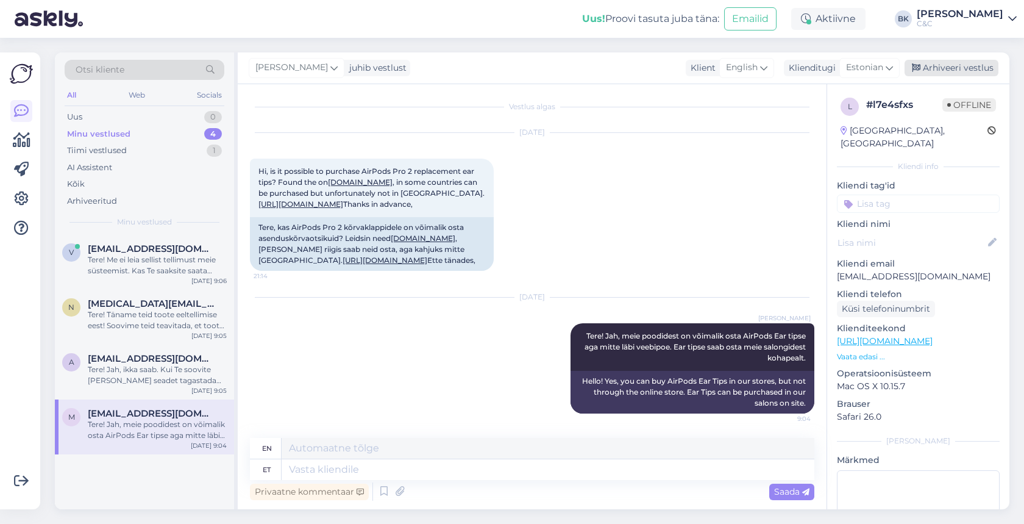
click at [976, 69] on div "Arhiveeri vestlus" at bounding box center [952, 68] width 94 height 16
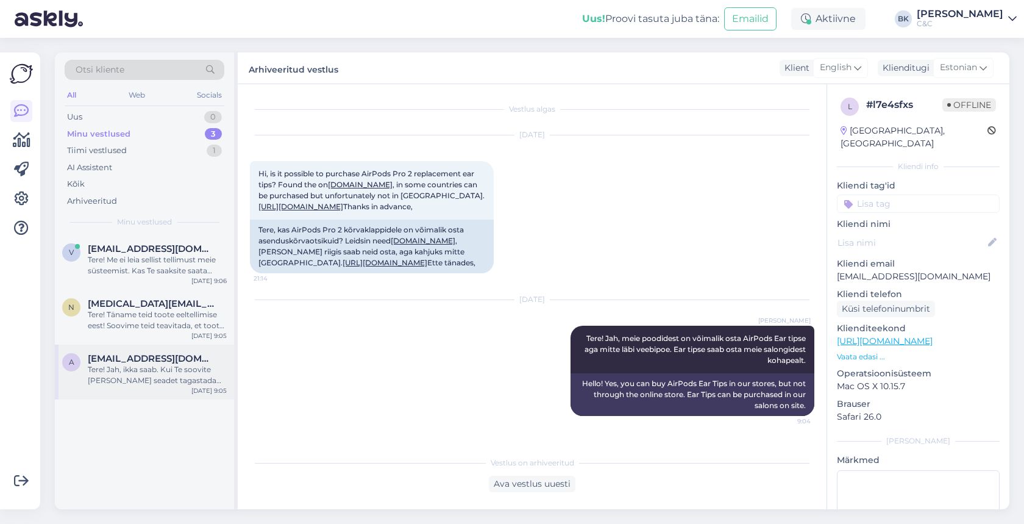
click at [156, 360] on span "[EMAIL_ADDRESS][DOMAIN_NAME]" at bounding box center [151, 358] width 127 height 11
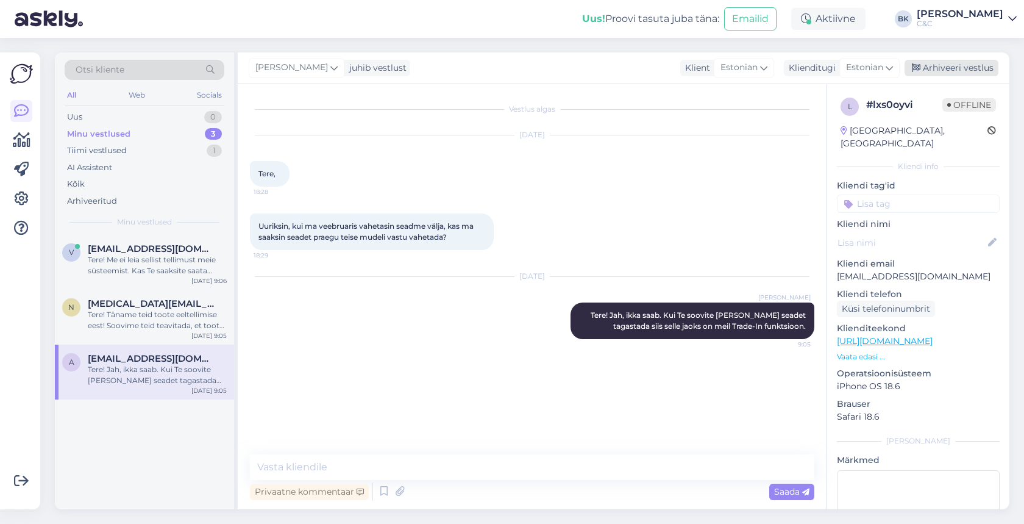
click at [970, 68] on div "Arhiveeri vestlus" at bounding box center [952, 68] width 94 height 16
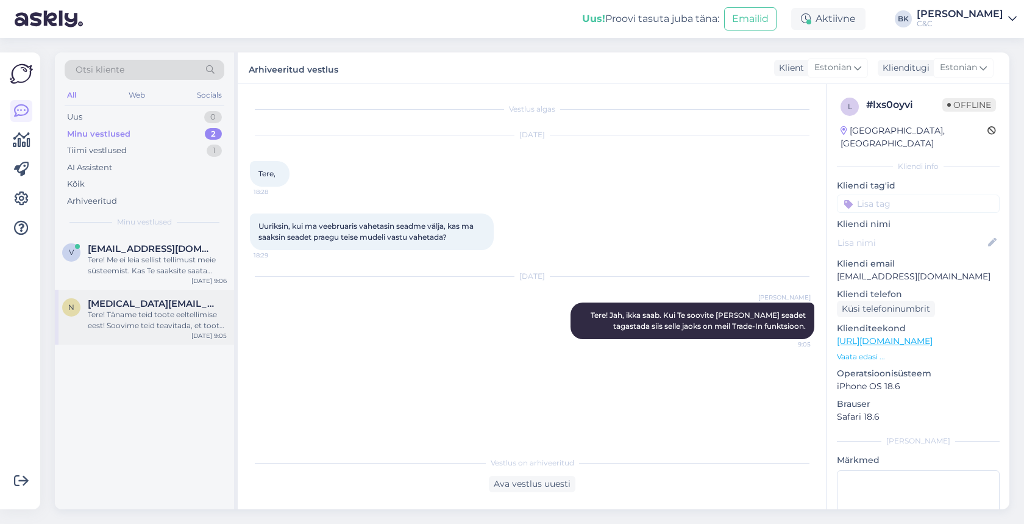
click at [156, 290] on div "N [MEDICAL_DATA][PERSON_NAME][EMAIL_ADDRESS][DOMAIN_NAME] Tere! Täname teid too…" at bounding box center [144, 317] width 179 height 55
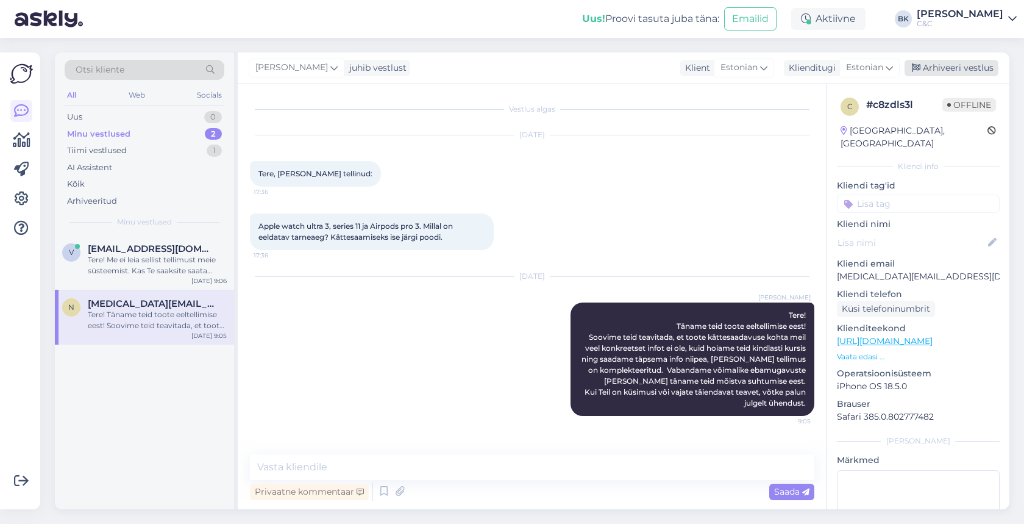
click at [963, 63] on div "Arhiveeri vestlus" at bounding box center [952, 68] width 94 height 16
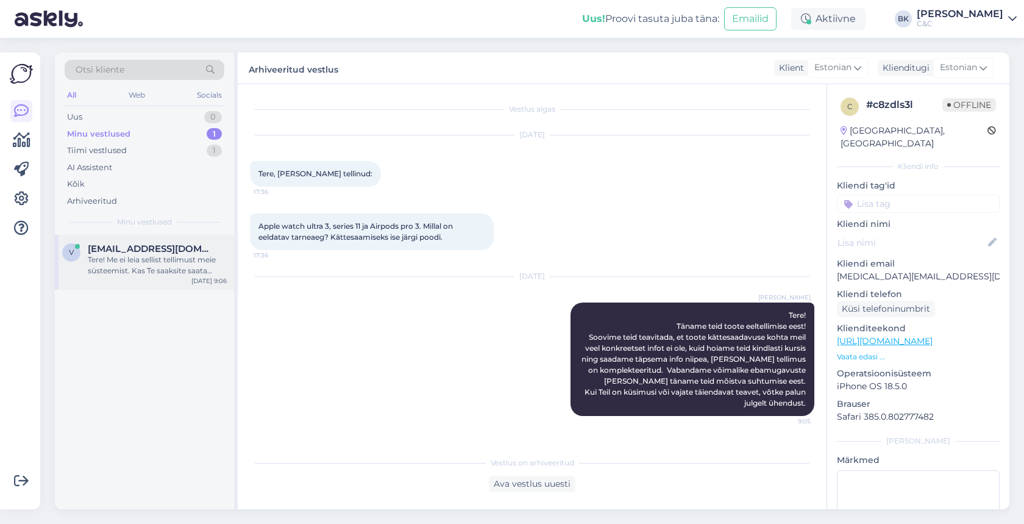
click at [199, 266] on div "Tere! Me ei leia sellist tellimust meie süsteemist. Kas Te saaksite saata telli…" at bounding box center [157, 265] width 139 height 22
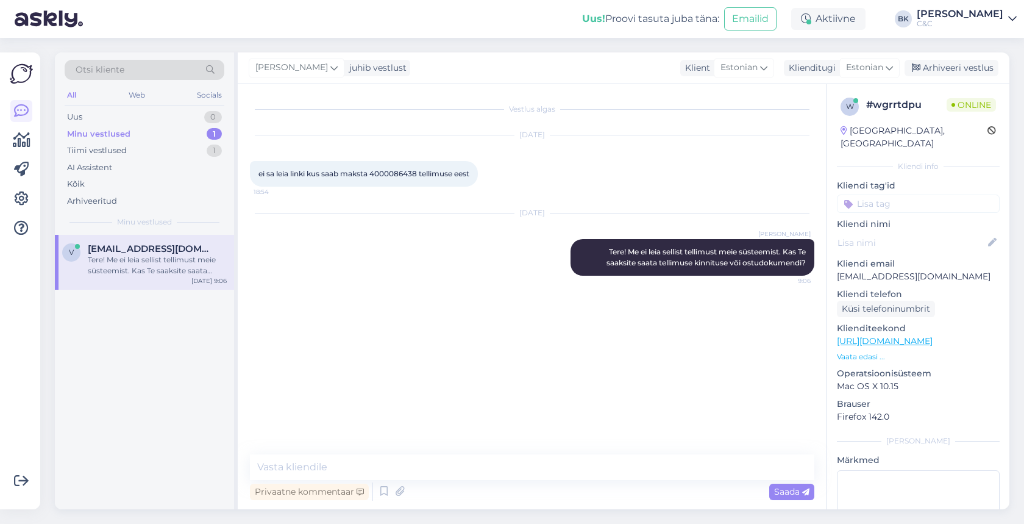
click at [401, 171] on span "ei sa leia linki kus saab maksta 4000086438 tellimuse eest" at bounding box center [364, 173] width 211 height 9
copy span "4000086438"
click at [194, 116] on div "Uus 0" at bounding box center [145, 117] width 160 height 17
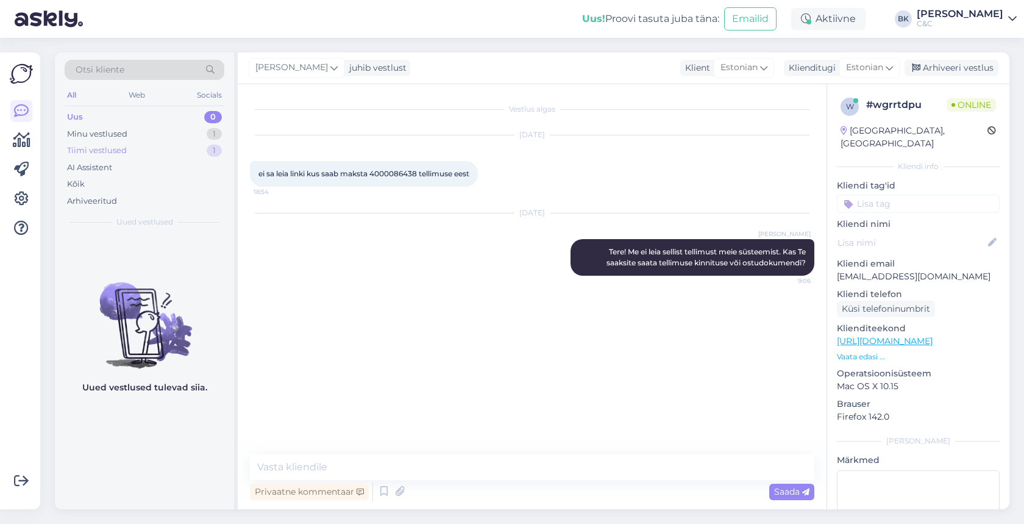
click at [210, 147] on div "1" at bounding box center [214, 150] width 15 height 12
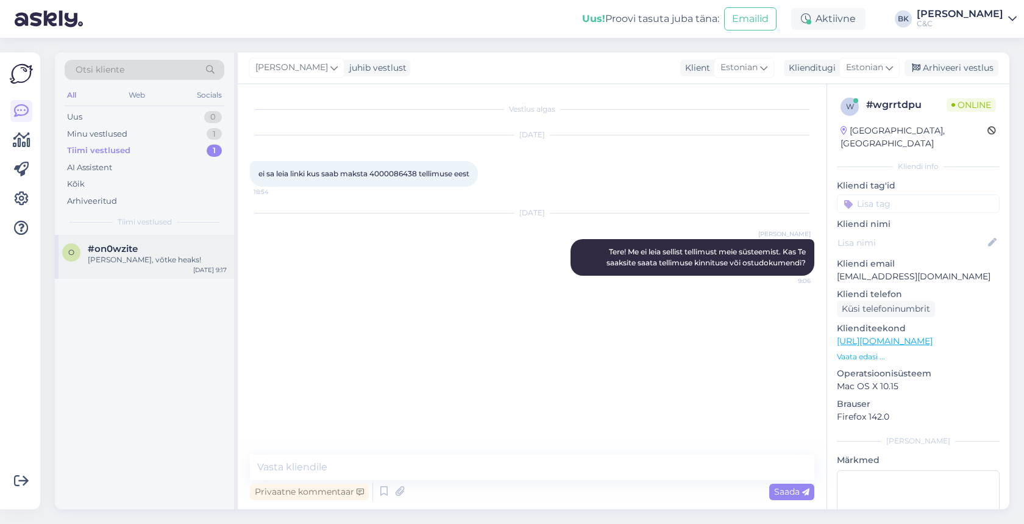
click at [174, 251] on div "#on0wzite" at bounding box center [157, 248] width 139 height 11
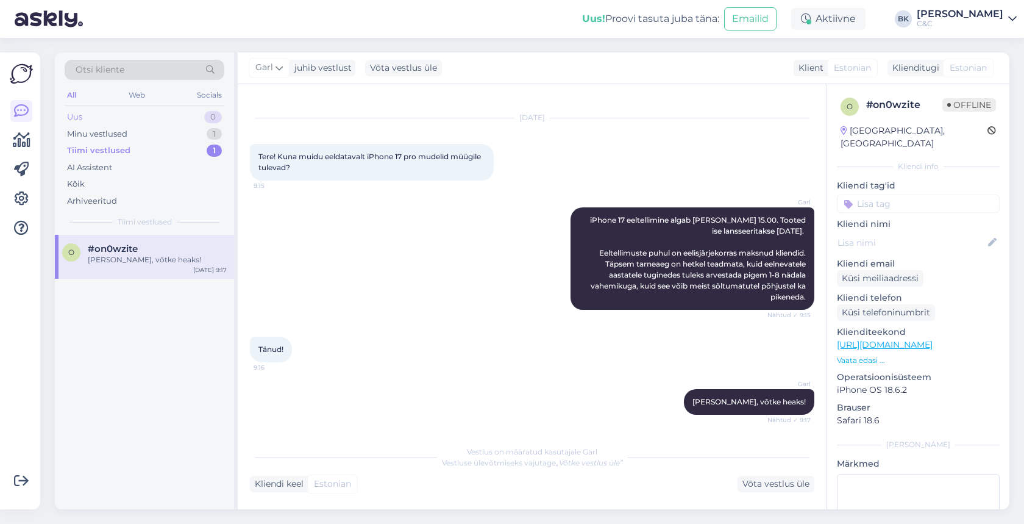
click at [176, 119] on div "Uus 0" at bounding box center [145, 117] width 160 height 17
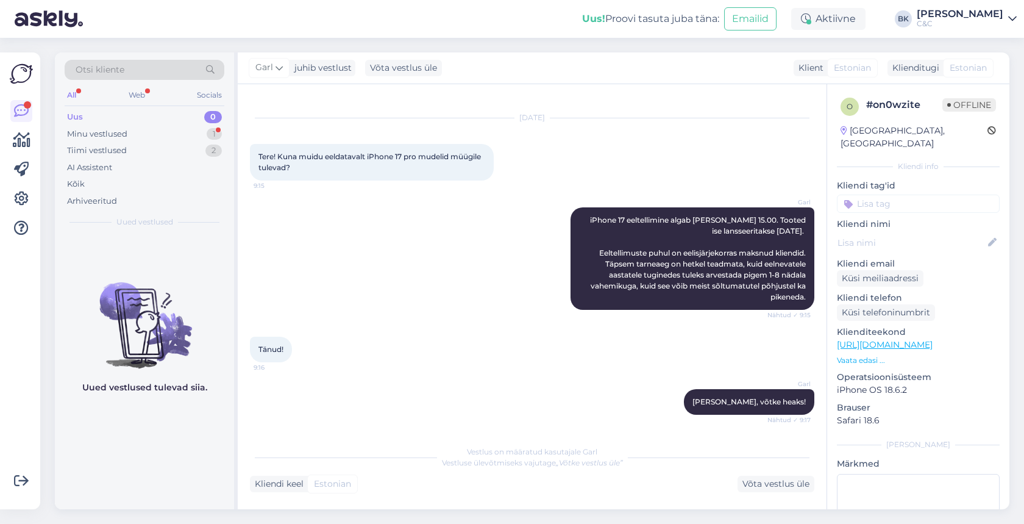
click at [444, 262] on div "Garl iPhone 17 eeltellimine algab [PERSON_NAME] 15.00. Tooted ise lansseeritaks…" at bounding box center [532, 258] width 565 height 129
click at [146, 133] on div "Minu vestlused 1" at bounding box center [145, 134] width 160 height 17
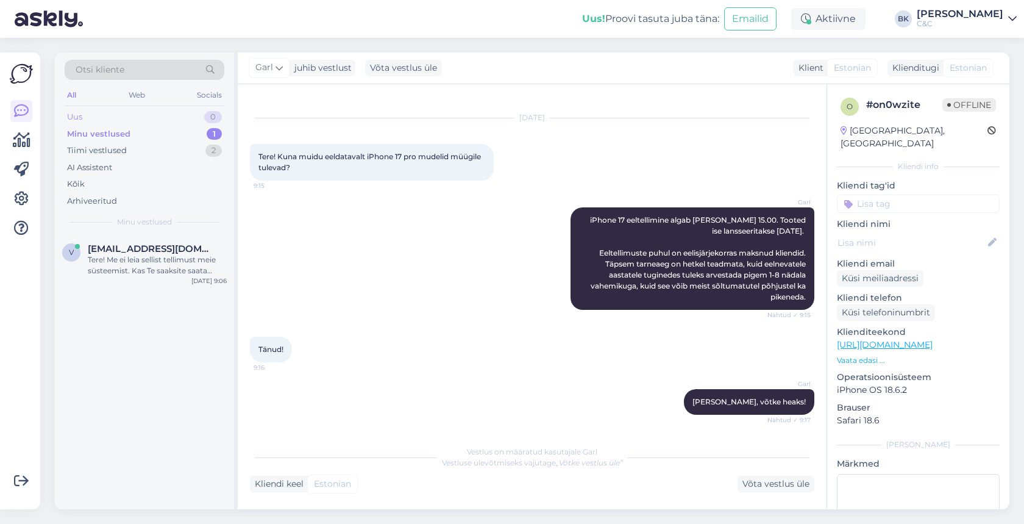
click at [134, 113] on div "Uus 0" at bounding box center [145, 117] width 160 height 17
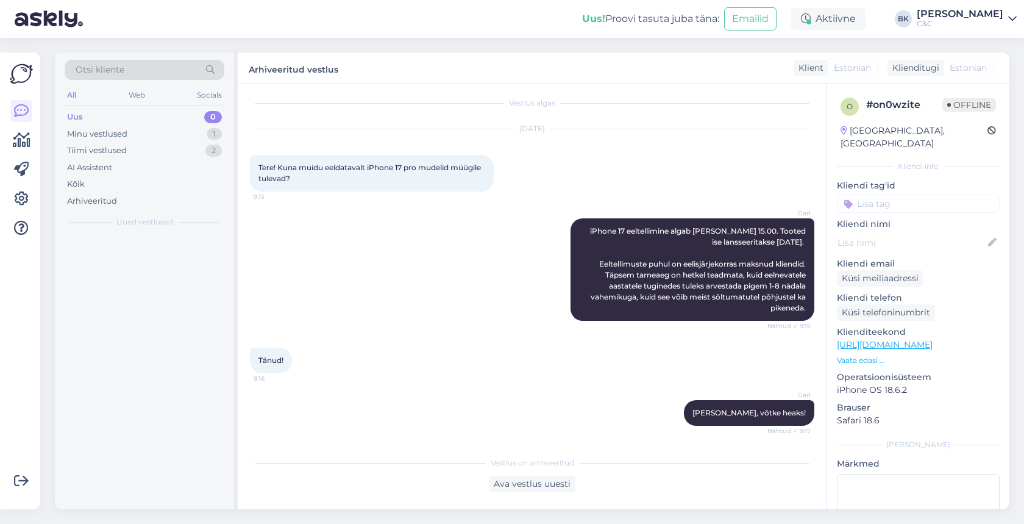
scroll to position [6, 0]
